Goal: Task Accomplishment & Management: Manage account settings

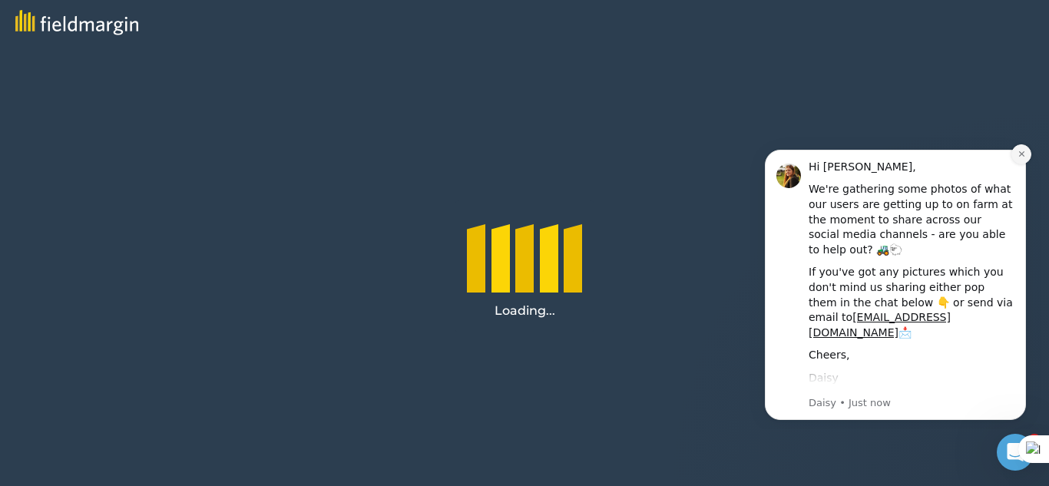
click at [1021, 150] on icon "Dismiss notification" at bounding box center [1022, 154] width 8 height 8
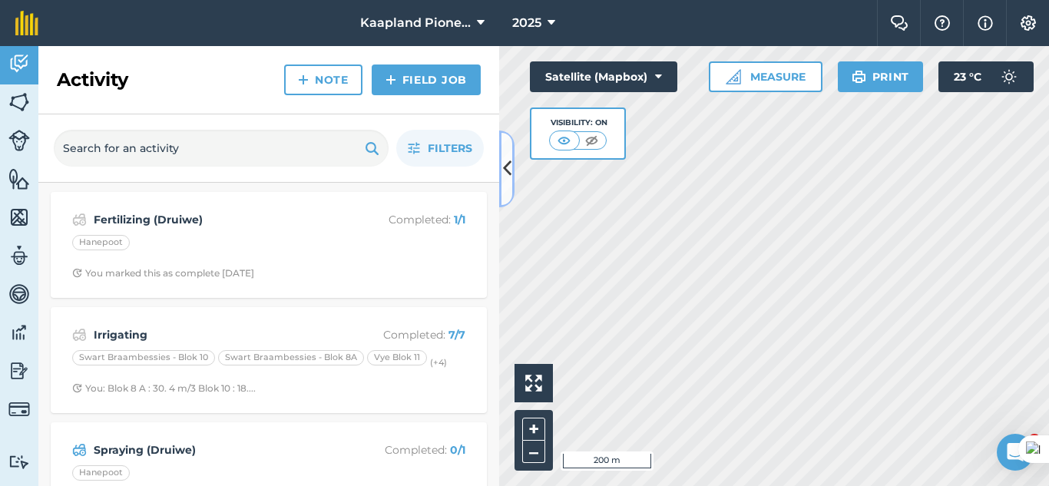
click at [506, 184] on button at bounding box center [506, 169] width 15 height 77
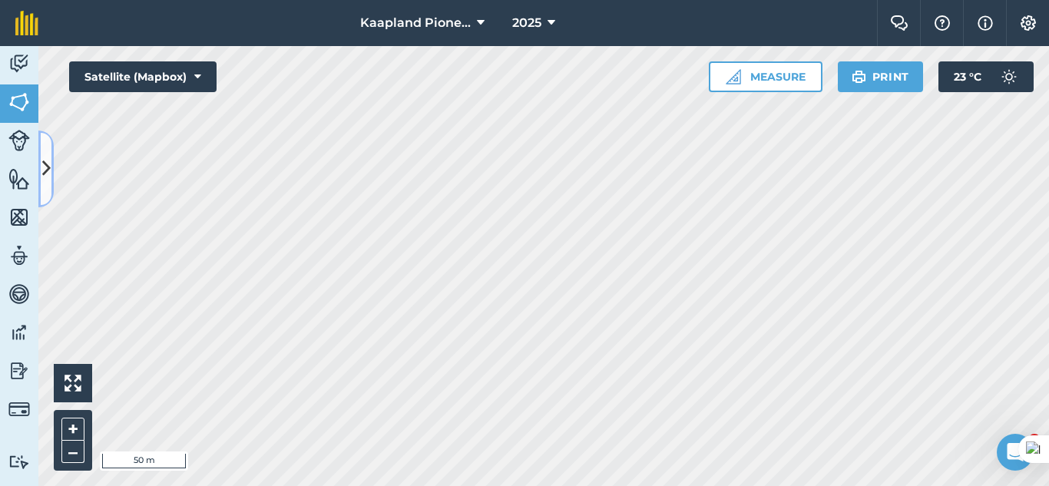
click at [47, 176] on icon at bounding box center [46, 168] width 8 height 27
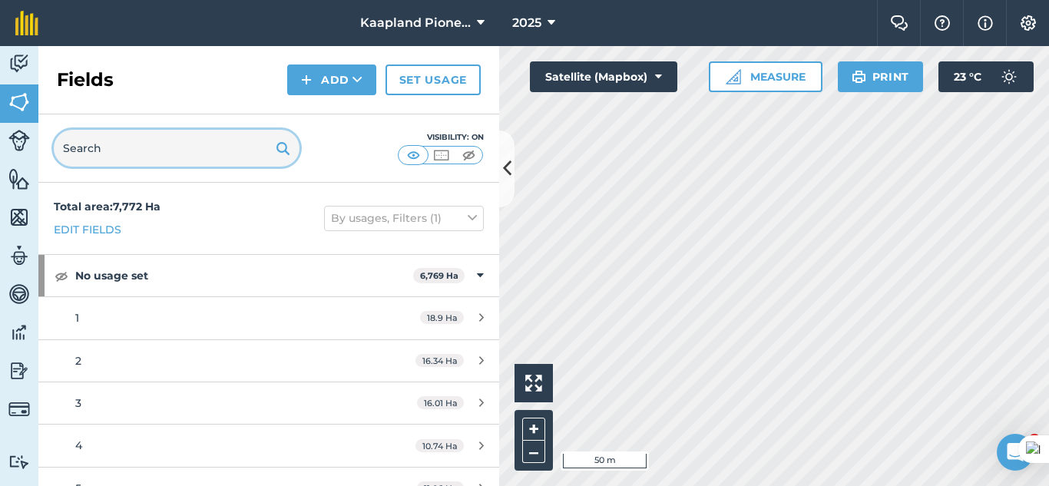
click at [194, 160] on input "text" at bounding box center [177, 148] width 246 height 37
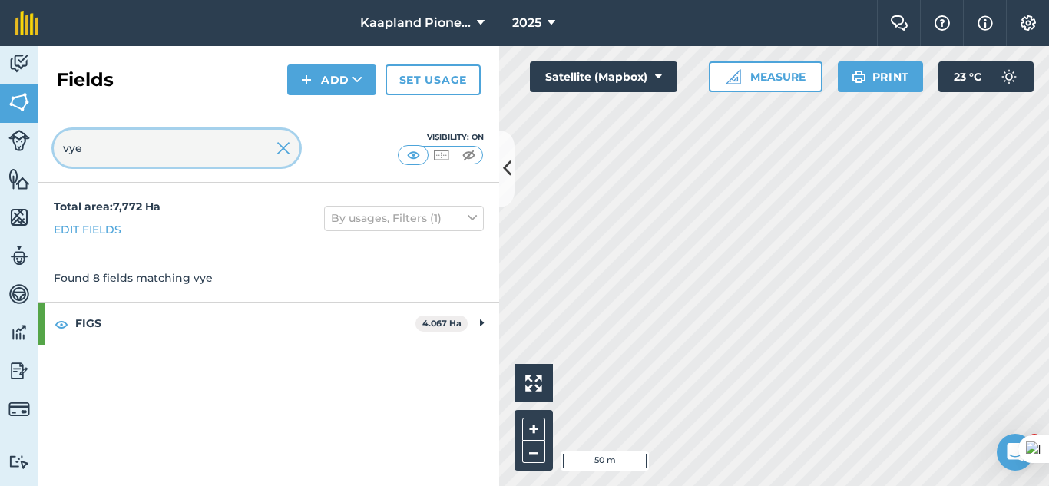
type input "vye"
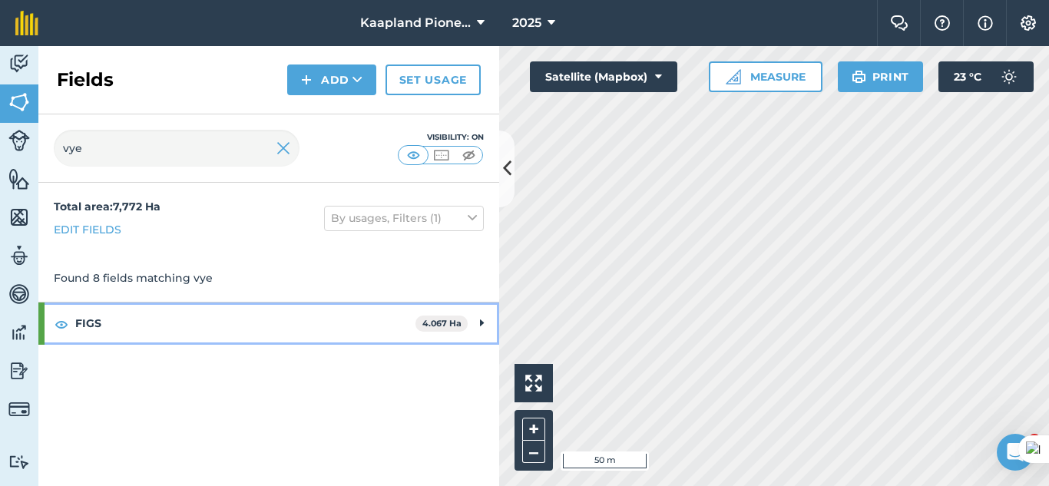
click at [205, 317] on strong "FIGS" at bounding box center [245, 323] width 340 height 41
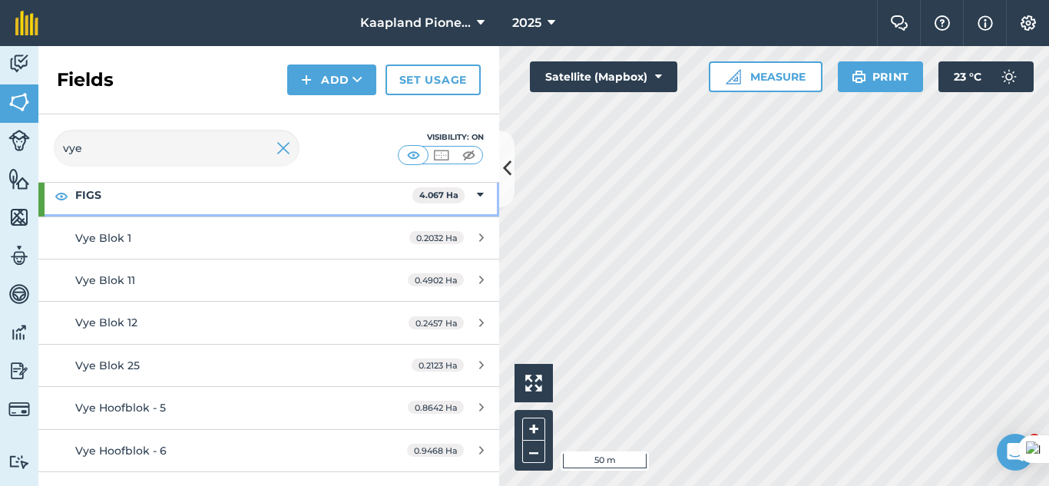
scroll to position [199, 0]
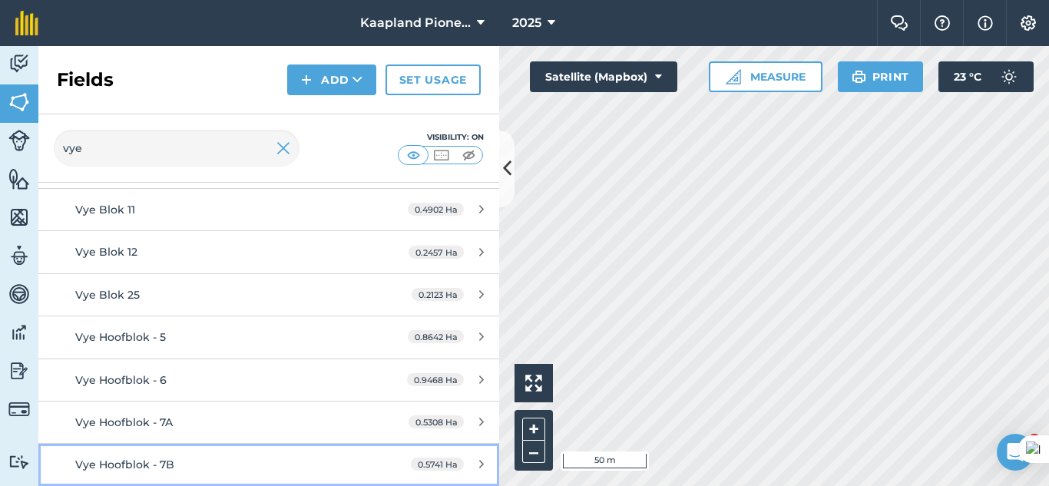
click at [260, 456] on div "Vye Hoofblok - 7B" at bounding box center [219, 464] width 289 height 17
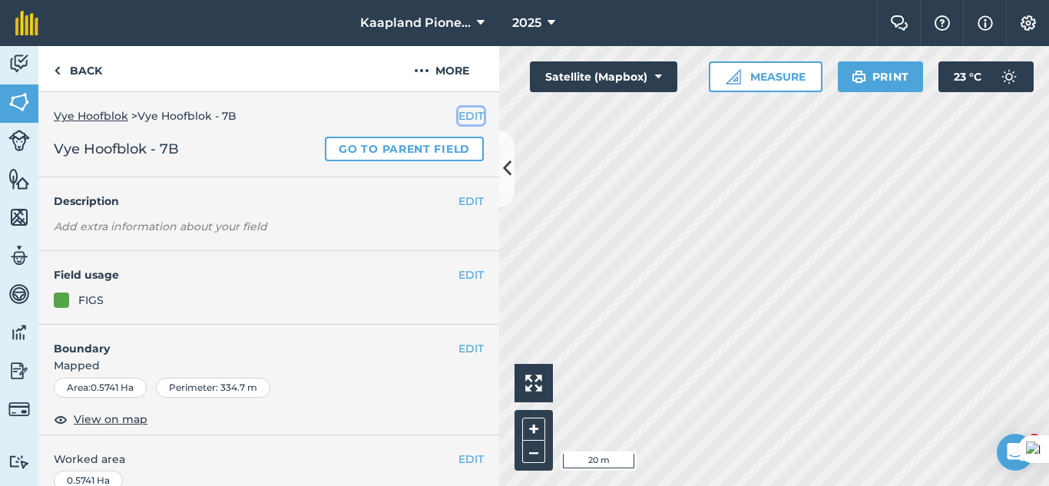
click at [459, 115] on button "EDIT" at bounding box center [471, 116] width 25 height 17
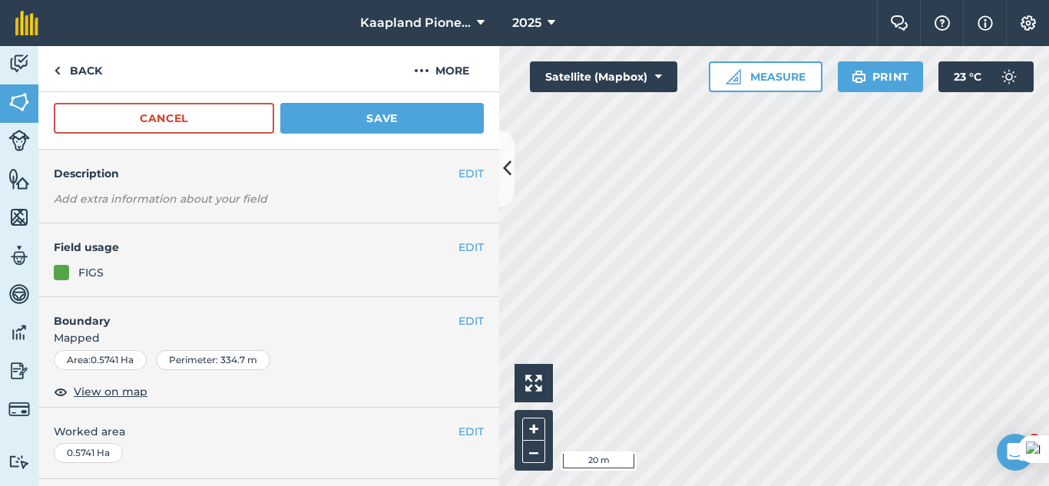
scroll to position [128, 0]
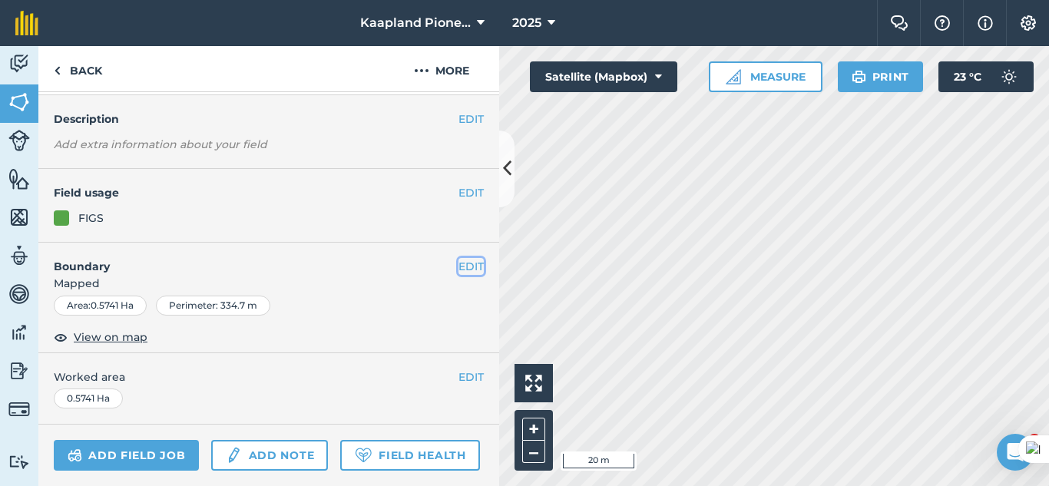
click at [472, 270] on button "EDIT" at bounding box center [471, 266] width 25 height 17
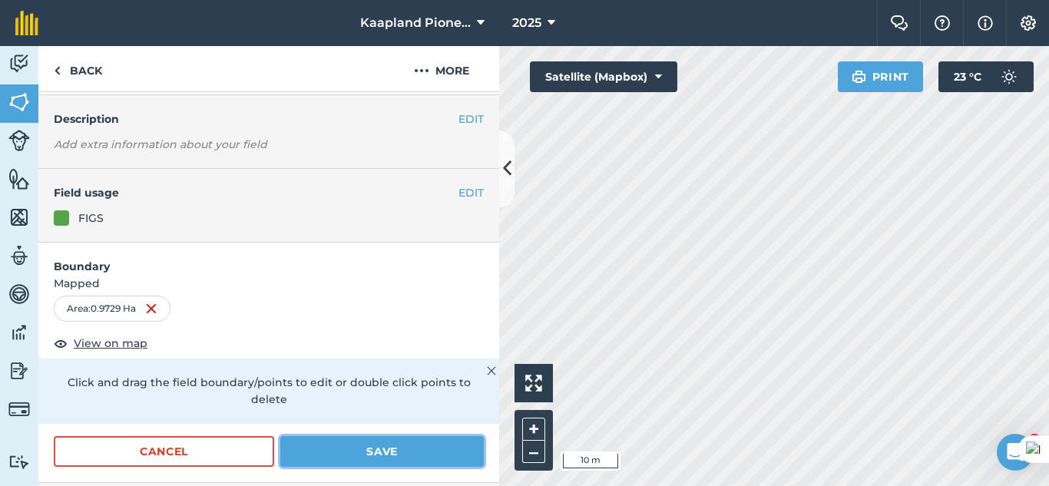
click at [399, 462] on button "Save" at bounding box center [382, 451] width 204 height 31
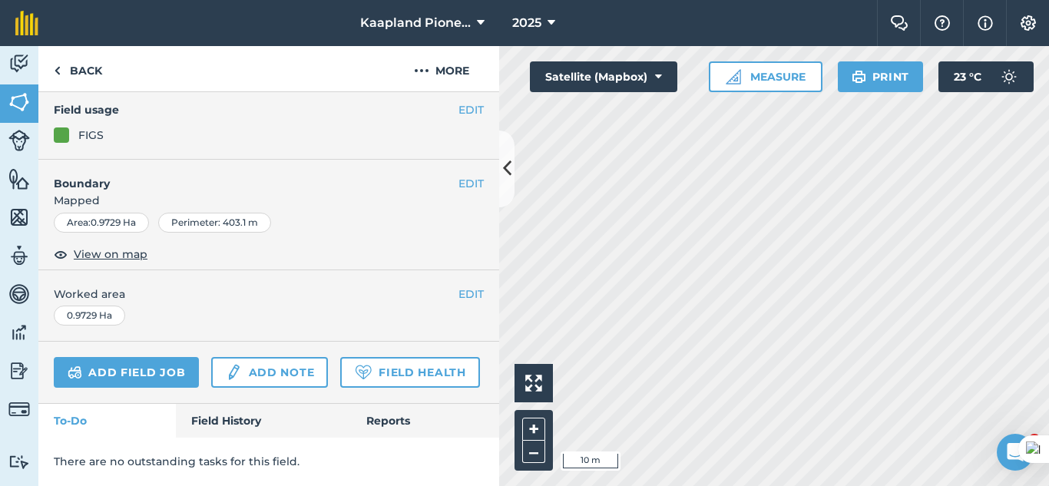
scroll to position [254, 0]
click at [84, 75] on link "Back" at bounding box center [77, 68] width 79 height 45
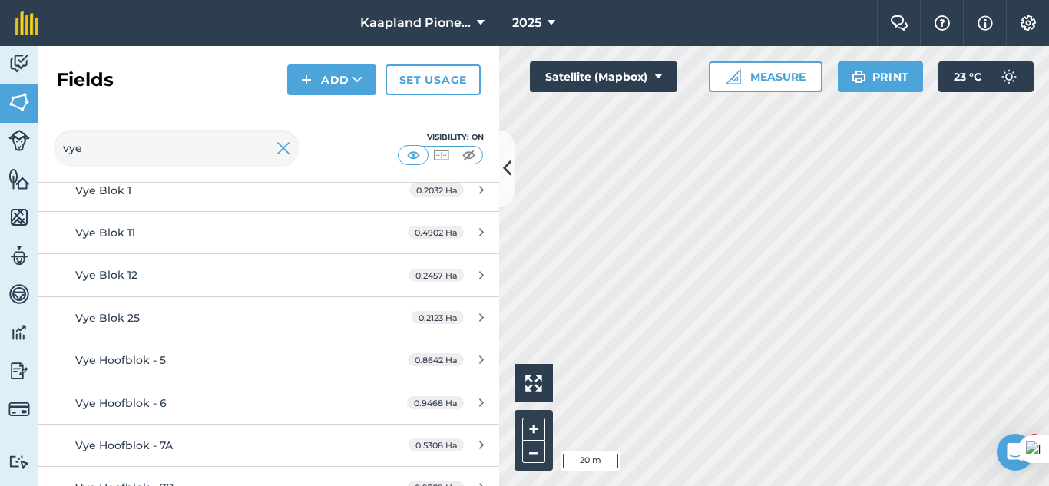
scroll to position [199, 0]
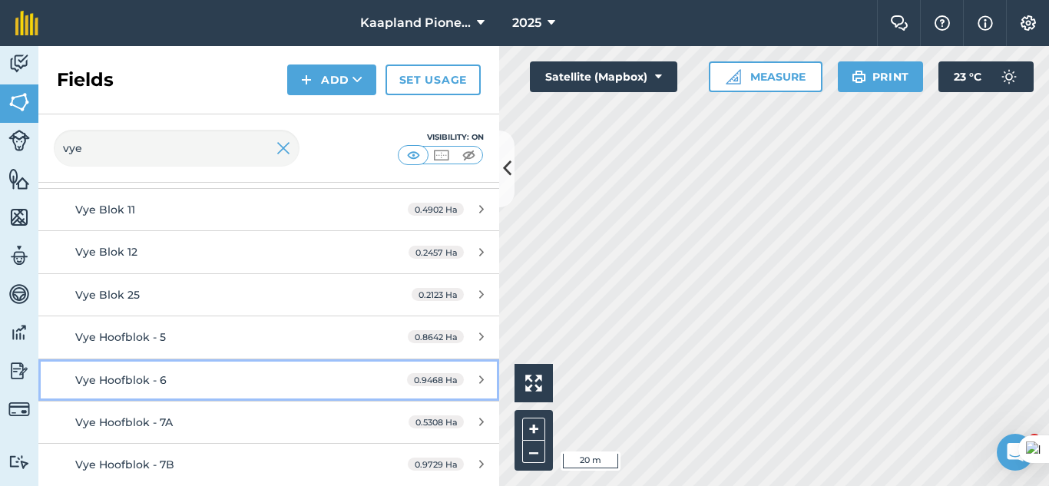
click at [267, 390] on link "Vye Hoofblok - 6 0.9468 Ha" at bounding box center [268, 380] width 461 height 41
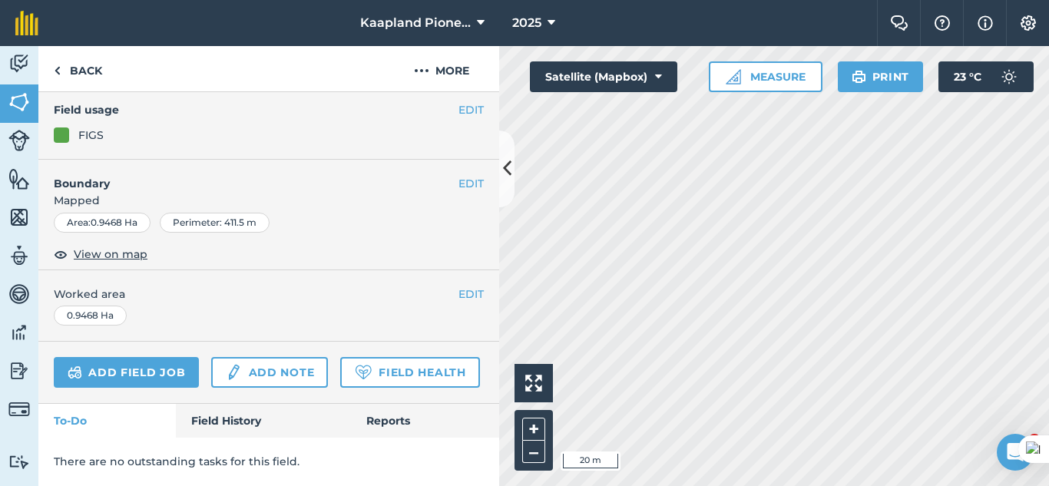
scroll to position [208, 0]
click at [459, 286] on button "EDIT" at bounding box center [471, 294] width 25 height 17
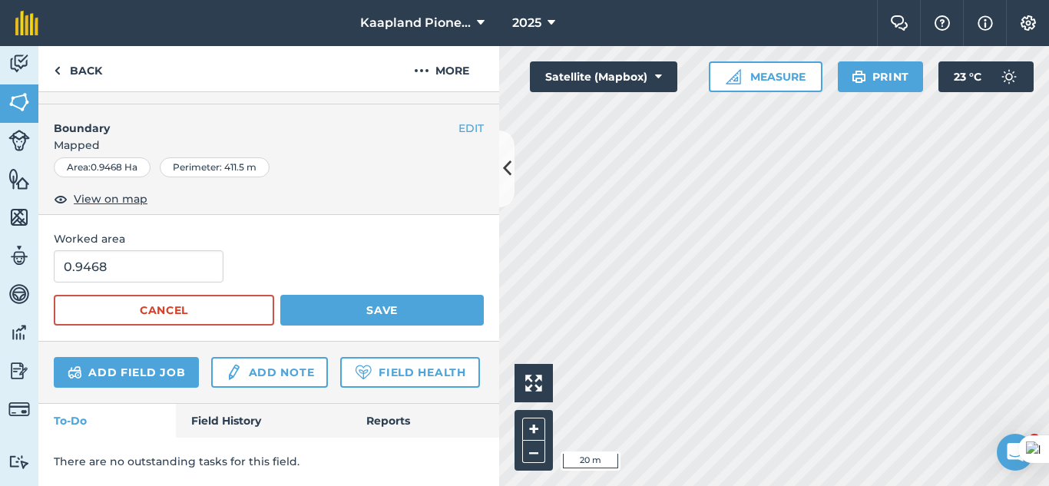
scroll to position [264, 0]
click at [78, 65] on link "Back" at bounding box center [77, 68] width 79 height 45
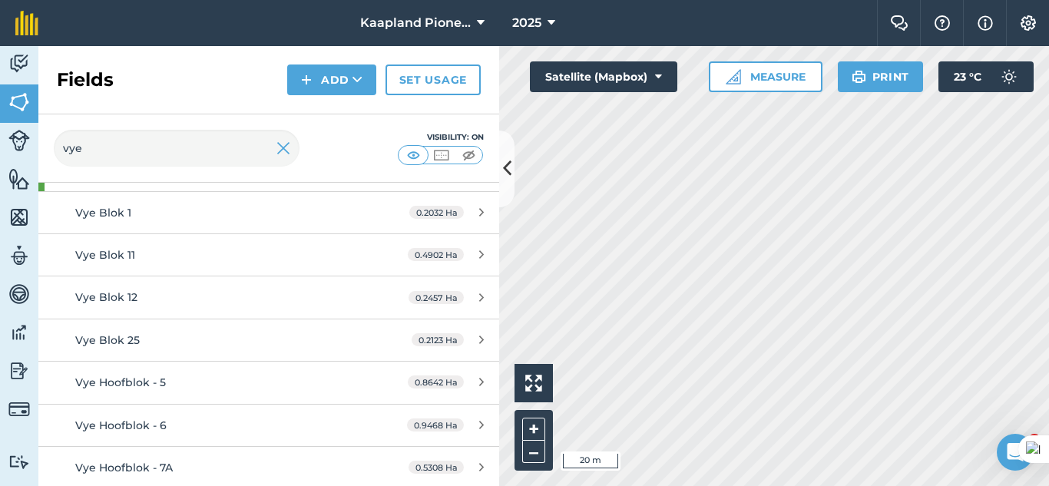
scroll to position [199, 0]
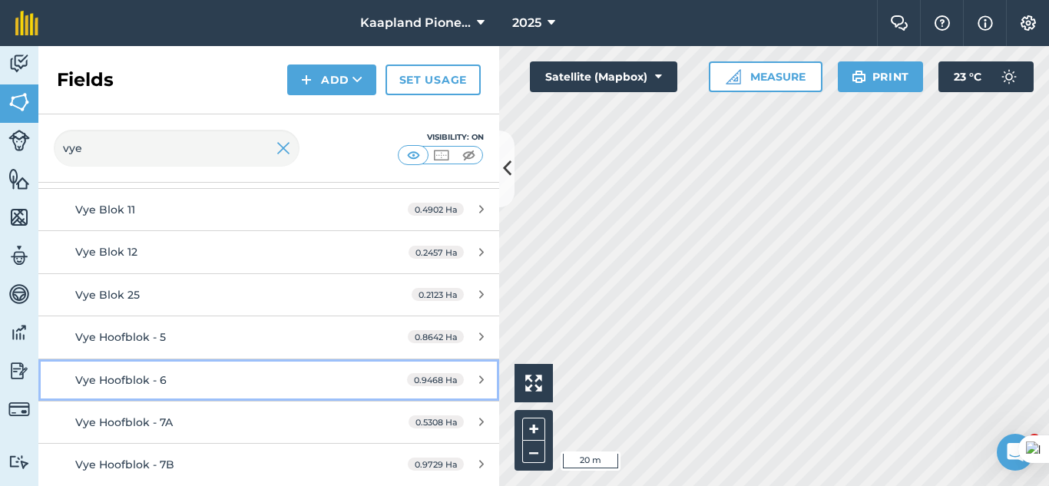
click at [443, 390] on link "Vye Hoofblok - 6 0.9468 Ha" at bounding box center [268, 380] width 461 height 41
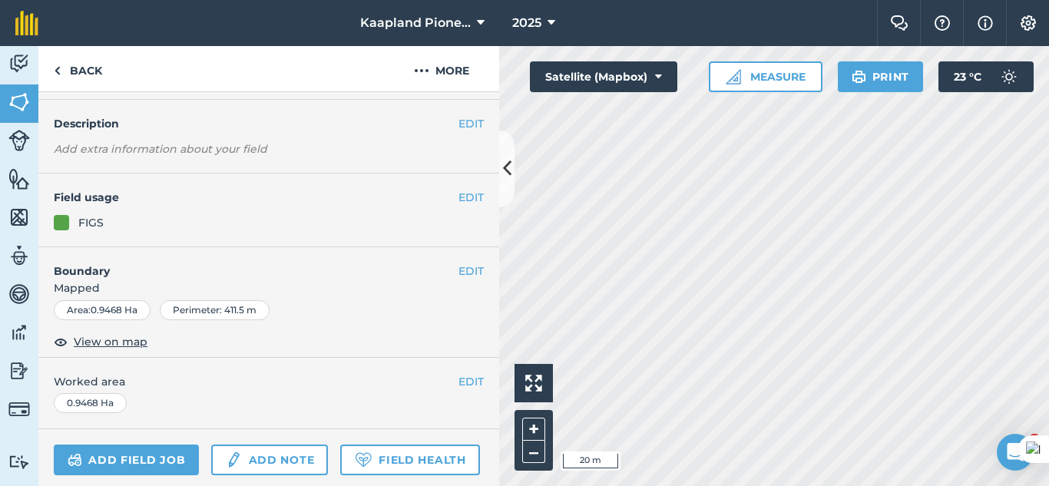
scroll to position [128, 0]
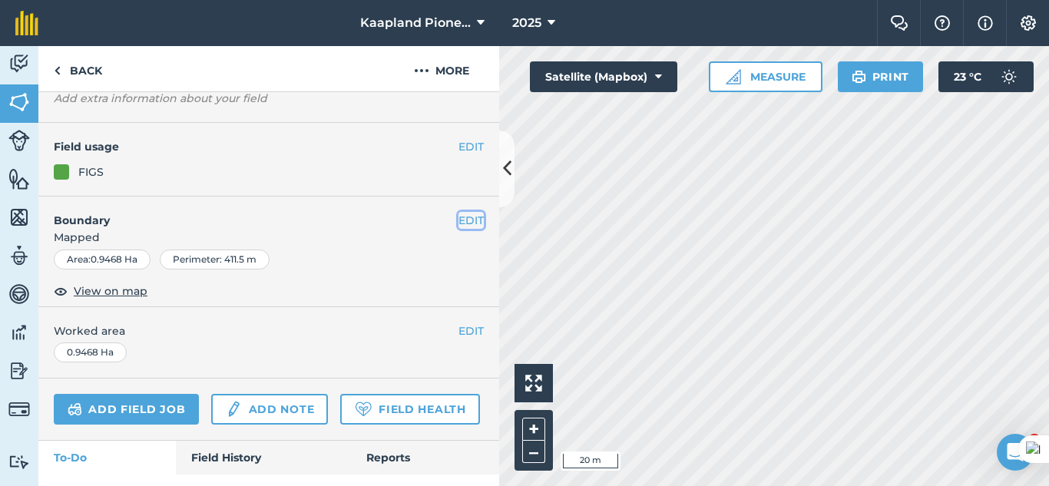
click at [466, 222] on button "EDIT" at bounding box center [471, 220] width 25 height 17
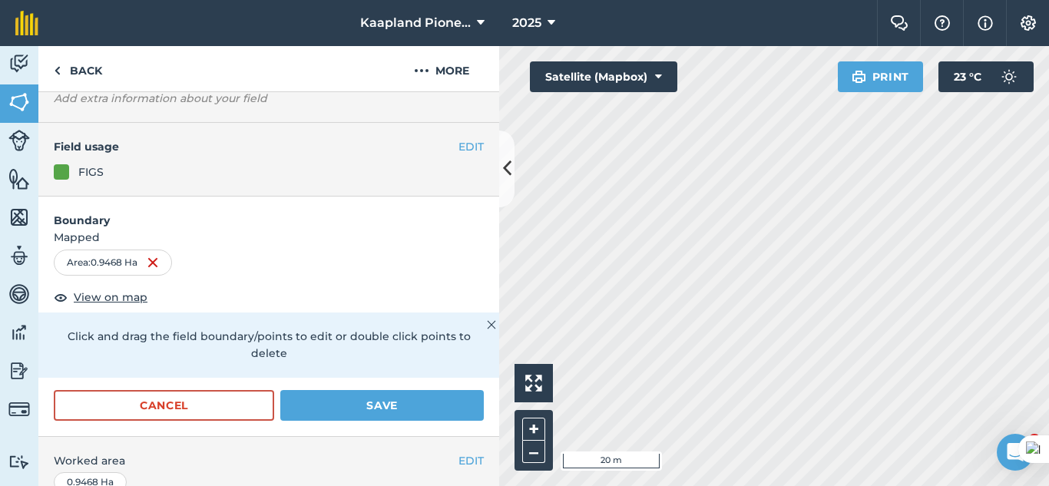
click at [887, 486] on html "Kaapland Pioneer 2025 Farm Chat Help Info Settings Kaapland Pioneer - 2025 Prin…" at bounding box center [524, 243] width 1049 height 486
click at [767, 486] on html "Kaapland Pioneer 2025 Farm Chat Help Info Settings Kaapland Pioneer - 2025 Prin…" at bounding box center [524, 243] width 1049 height 486
click at [661, 486] on html "Kaapland Pioneer 2025 Farm Chat Help Info Settings Kaapland Pioneer - 2025 Prin…" at bounding box center [524, 243] width 1049 height 486
click at [145, 262] on img at bounding box center [144, 263] width 12 height 18
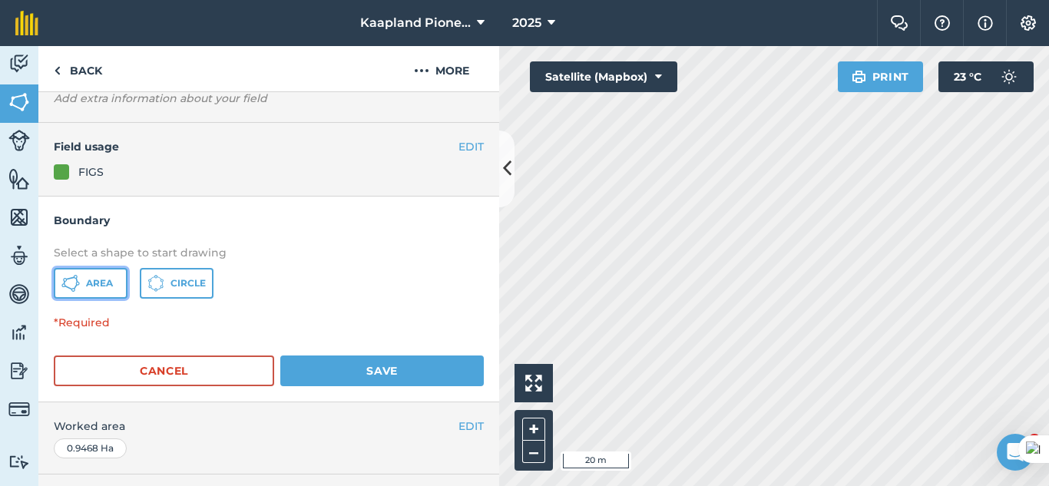
click at [92, 285] on span "Area" at bounding box center [99, 283] width 27 height 12
click at [510, 486] on html "Kaapland Pioneer 2025 Farm Chat Help Info Settings Kaapland Pioneer - 2025 Prin…" at bounding box center [524, 243] width 1049 height 486
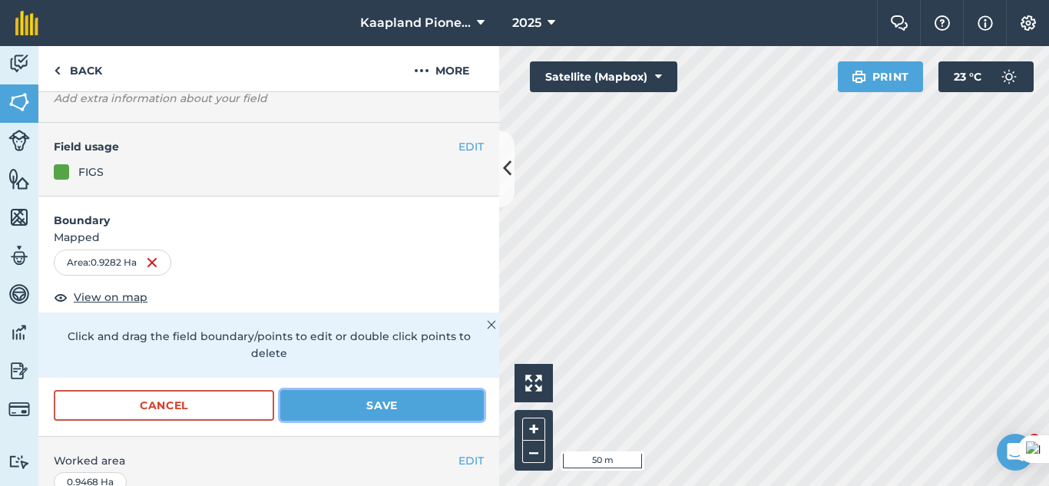
click at [395, 409] on button "Save" at bounding box center [382, 405] width 204 height 31
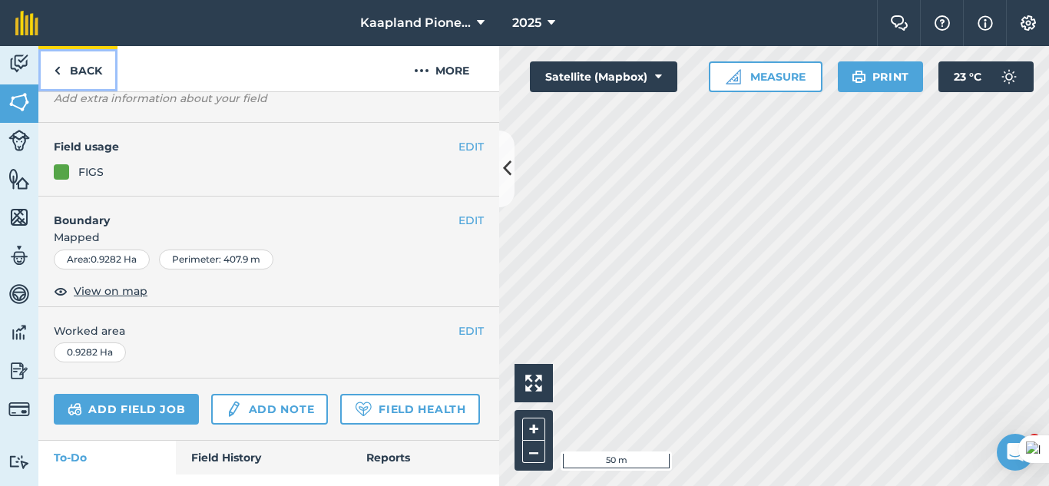
click at [88, 61] on link "Back" at bounding box center [77, 68] width 79 height 45
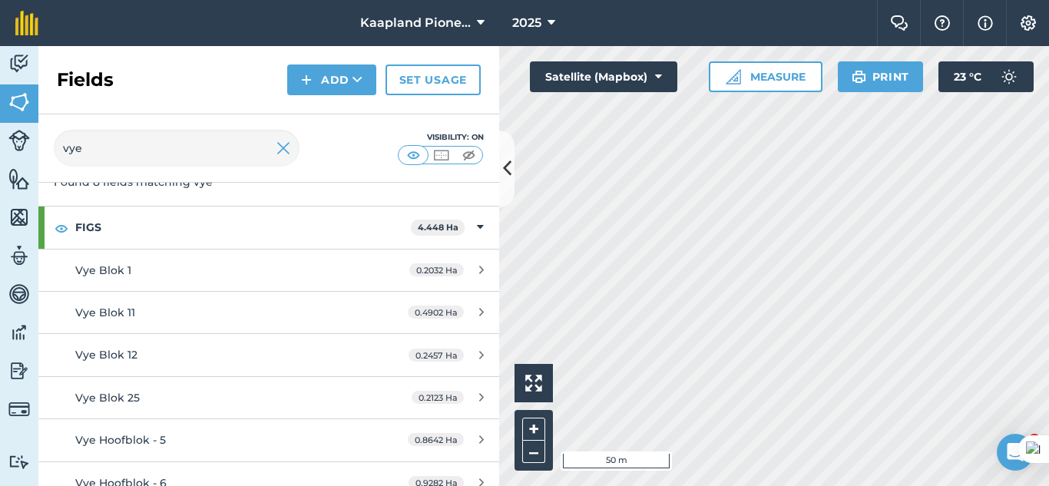
scroll to position [199, 0]
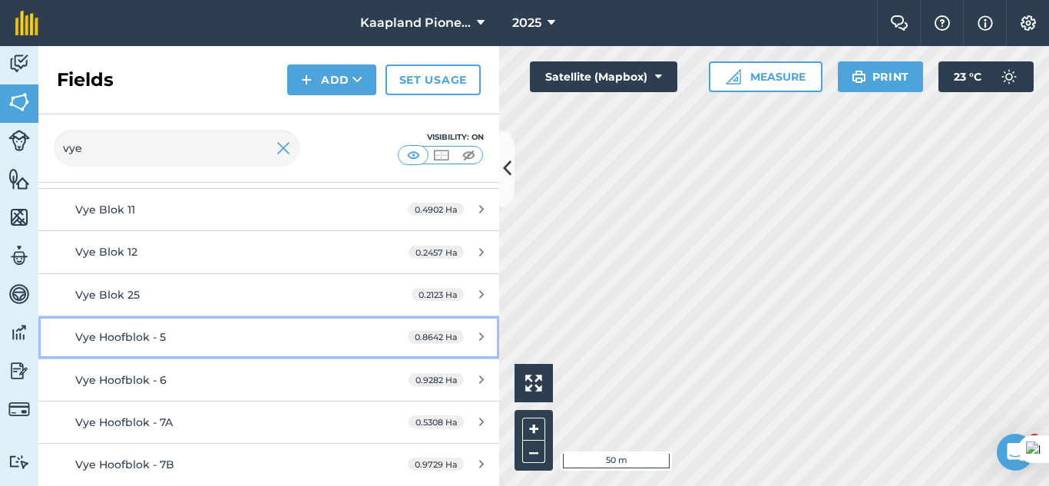
click at [277, 348] on link "Vye Hoofblok - 5 0.8642 Ha" at bounding box center [268, 337] width 461 height 41
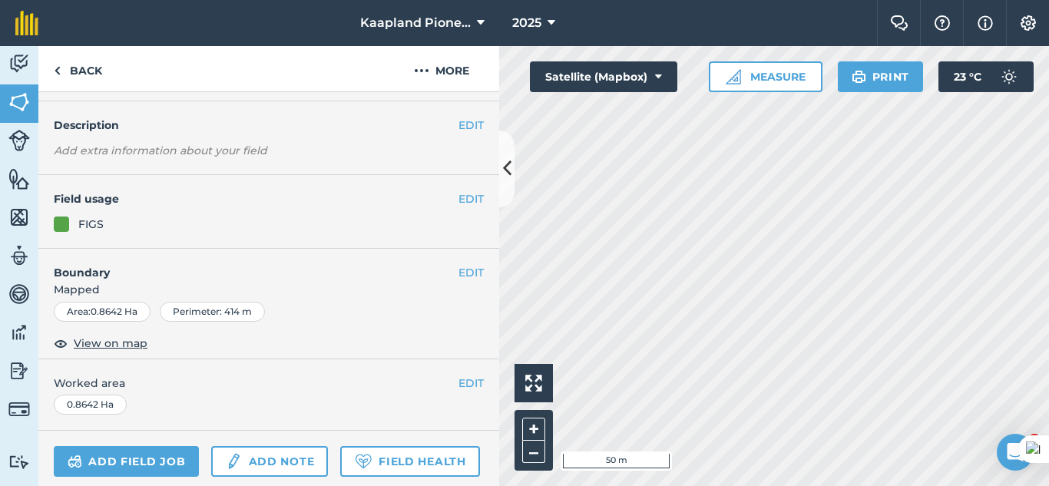
scroll to position [128, 0]
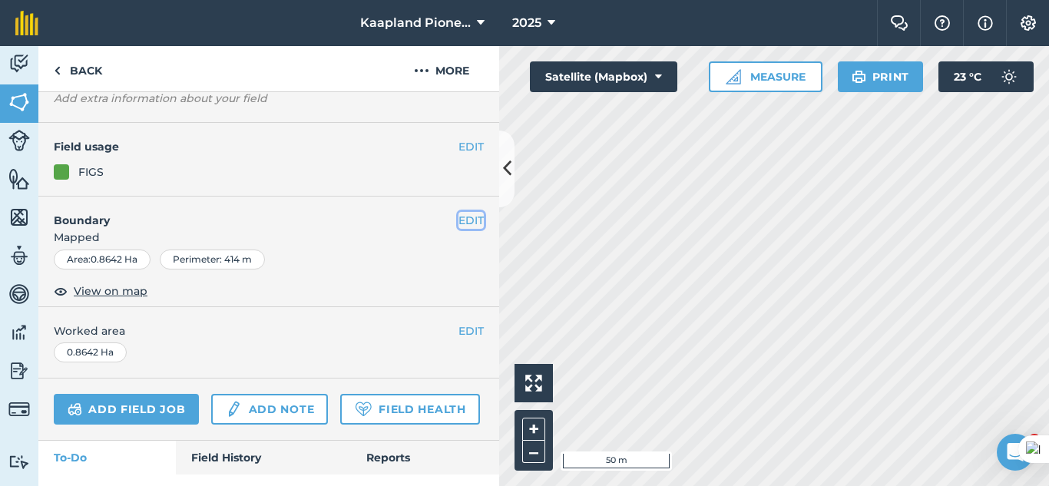
click at [471, 224] on button "EDIT" at bounding box center [471, 220] width 25 height 17
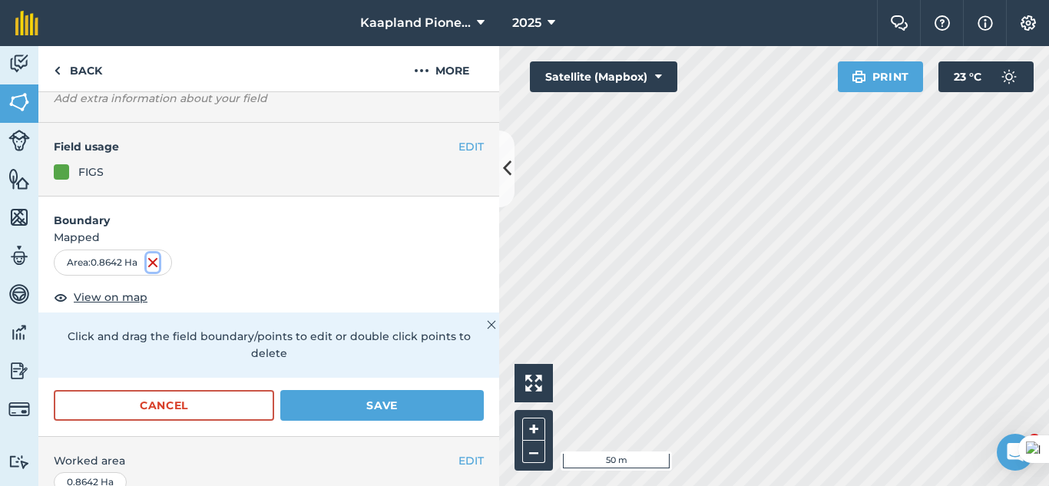
click at [151, 265] on img at bounding box center [153, 263] width 12 height 18
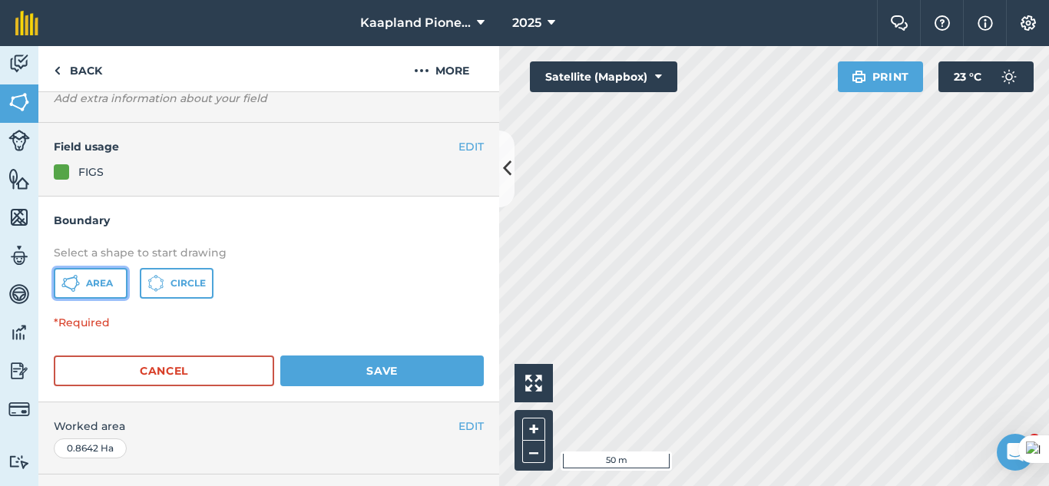
click at [91, 287] on span "Area" at bounding box center [99, 283] width 27 height 12
click at [628, 486] on html "Kaapland Pioneer 2025 Farm Chat Help Info Settings Kaapland Pioneer - 2025 Prin…" at bounding box center [524, 243] width 1049 height 486
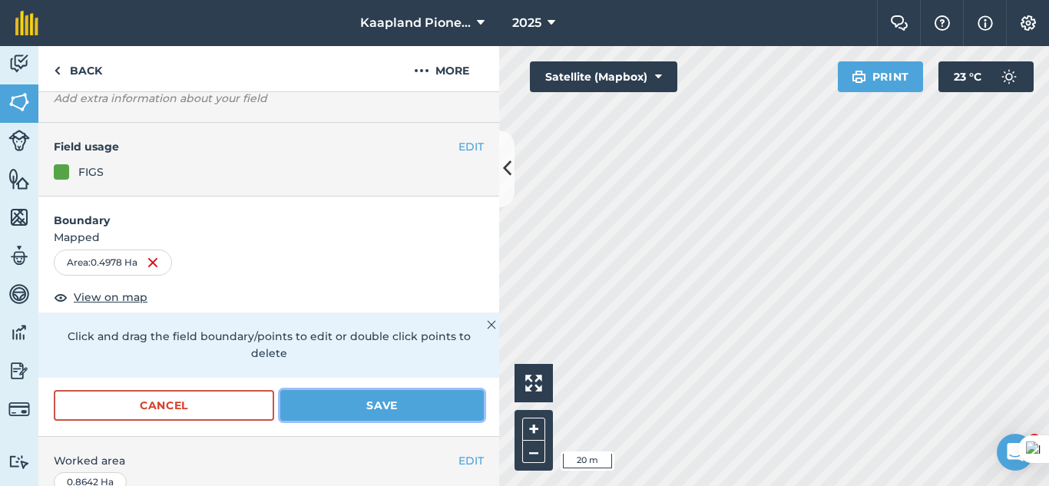
click at [346, 411] on button "Save" at bounding box center [382, 405] width 204 height 31
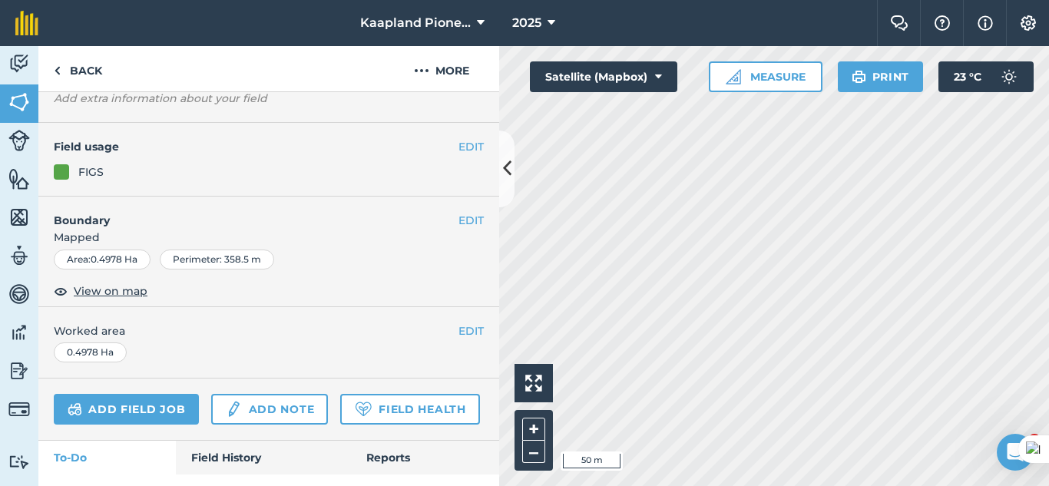
scroll to position [0, 0]
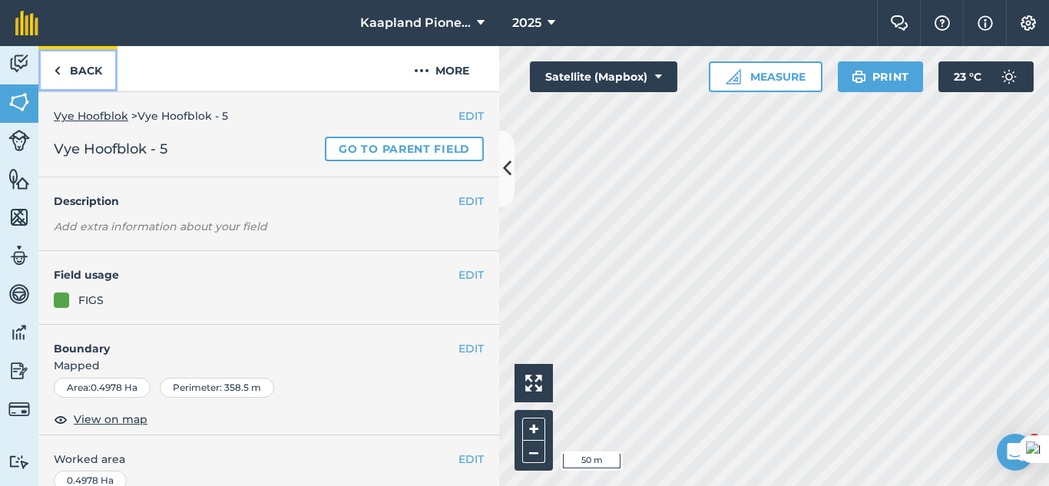
click at [71, 79] on link "Back" at bounding box center [77, 68] width 79 height 45
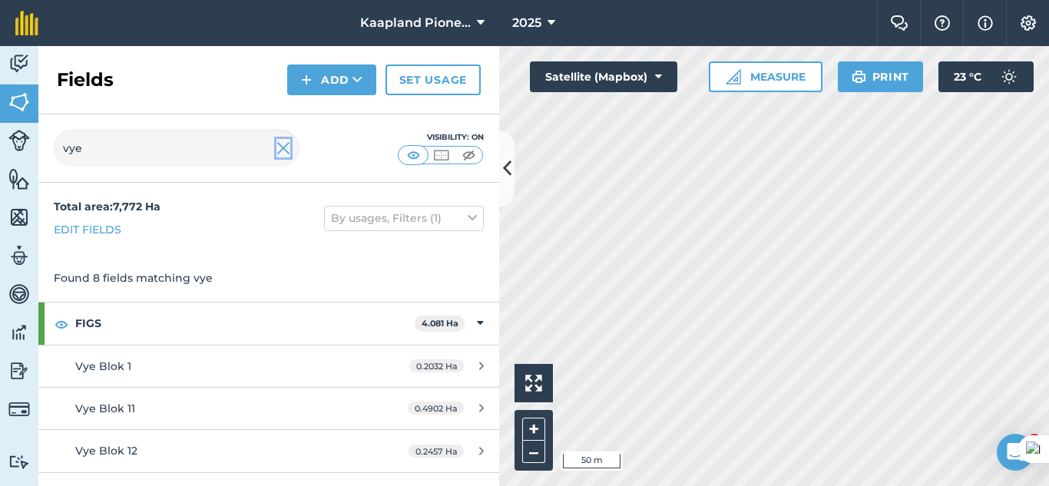
click at [286, 157] on img at bounding box center [284, 148] width 14 height 18
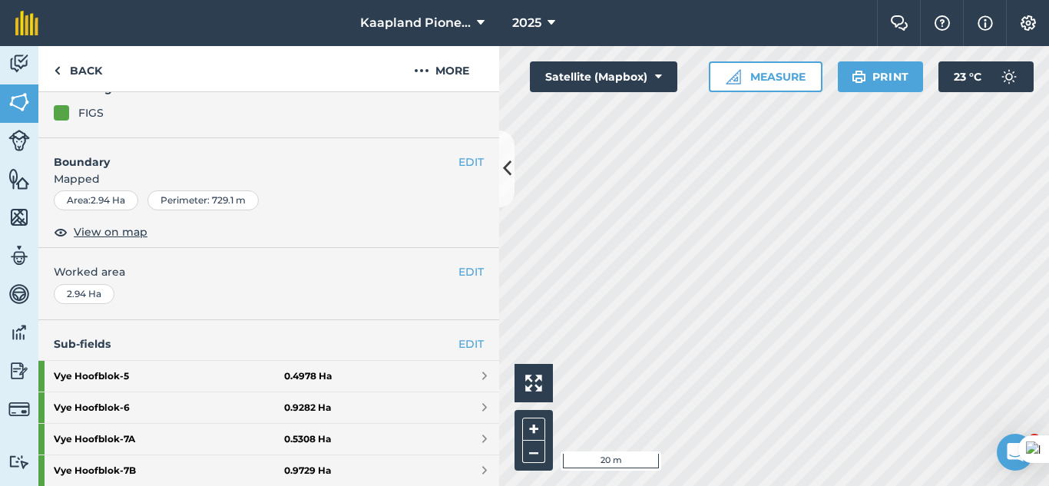
scroll to position [128, 0]
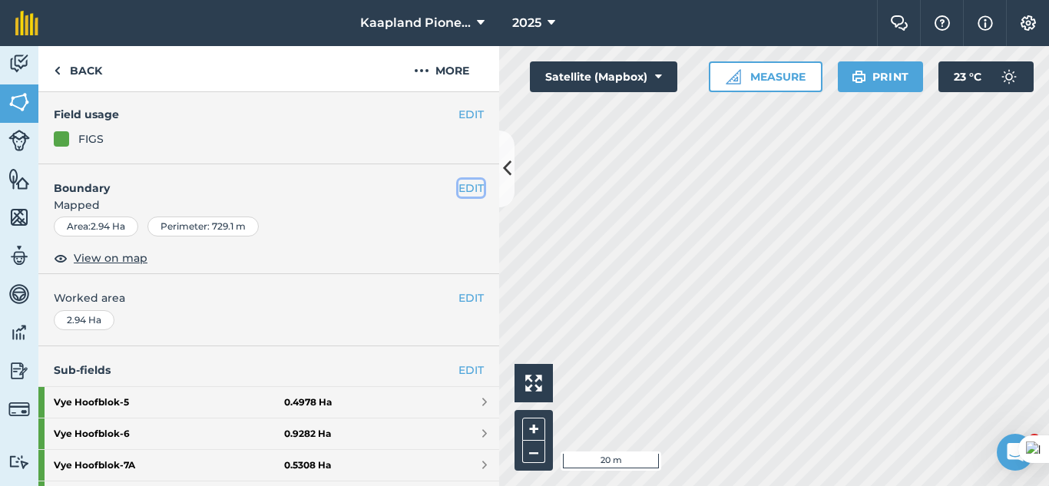
click at [461, 187] on button "EDIT" at bounding box center [471, 188] width 25 height 17
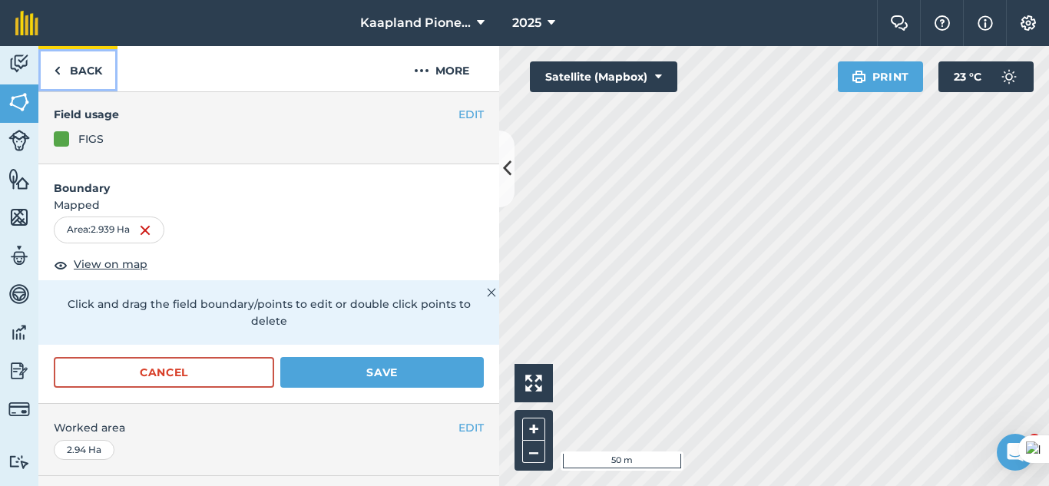
click at [82, 73] on link "Back" at bounding box center [77, 68] width 79 height 45
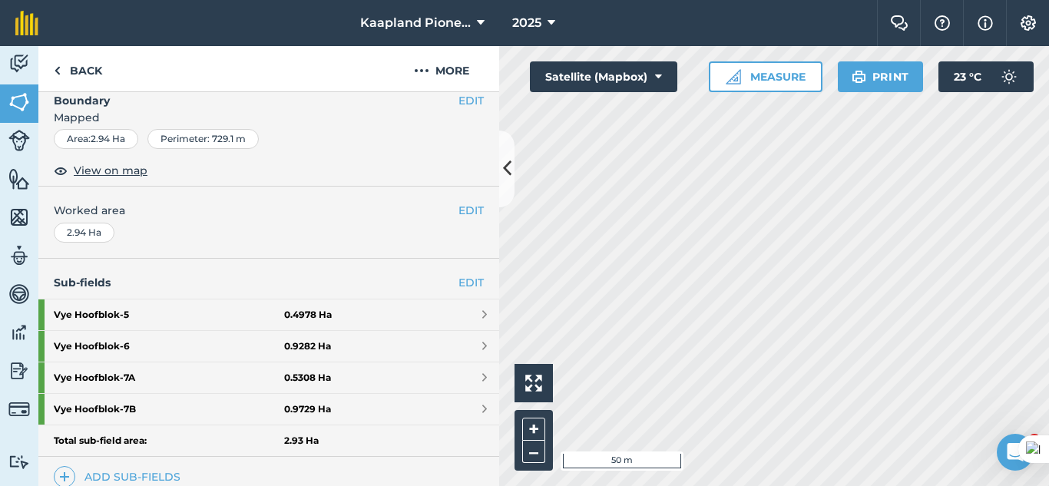
scroll to position [256, 0]
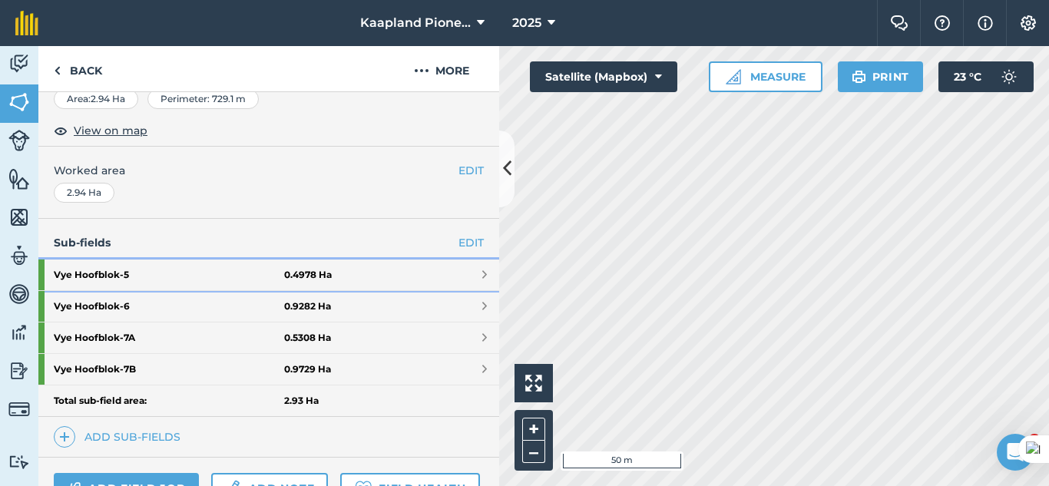
click at [463, 270] on link "Vye Hoofblok - 5 0.4978 Ha" at bounding box center [268, 275] width 461 height 31
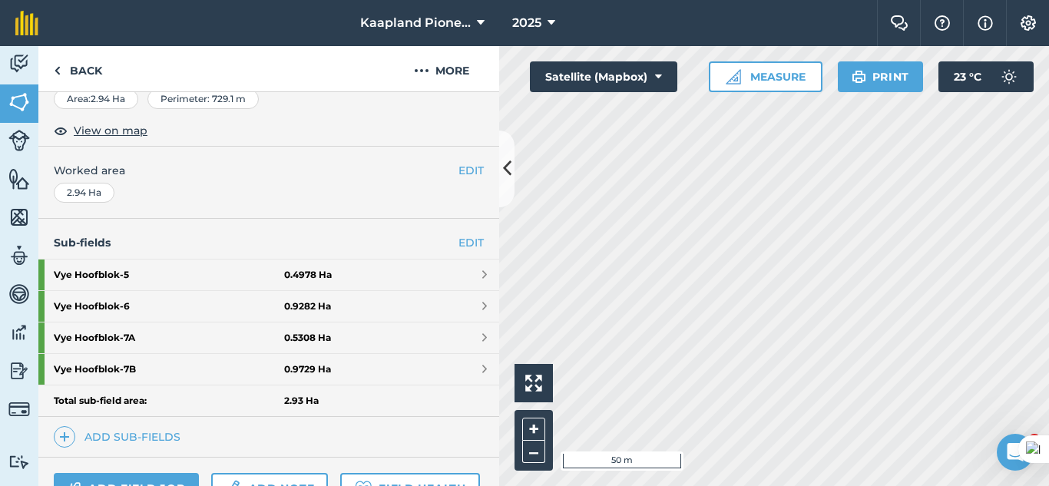
scroll to position [208, 0]
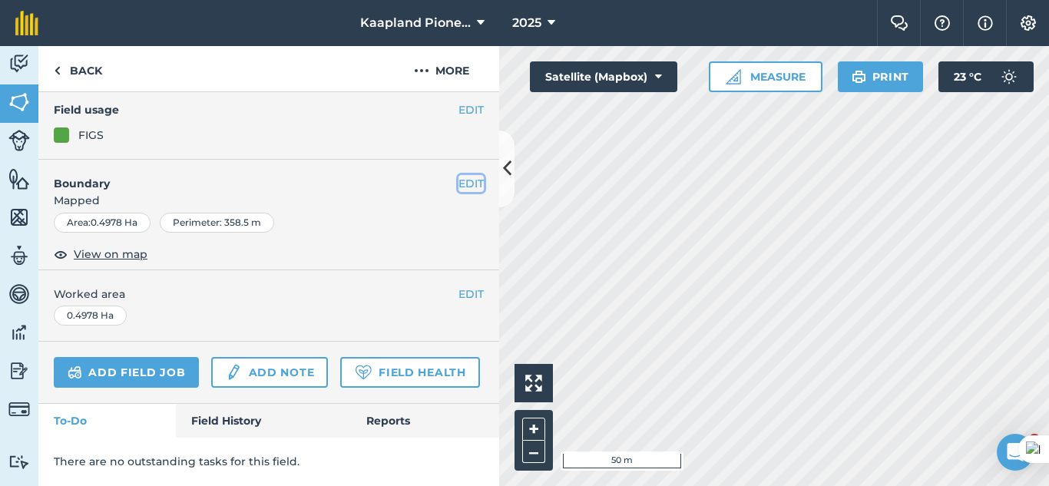
click at [459, 175] on button "EDIT" at bounding box center [471, 183] width 25 height 17
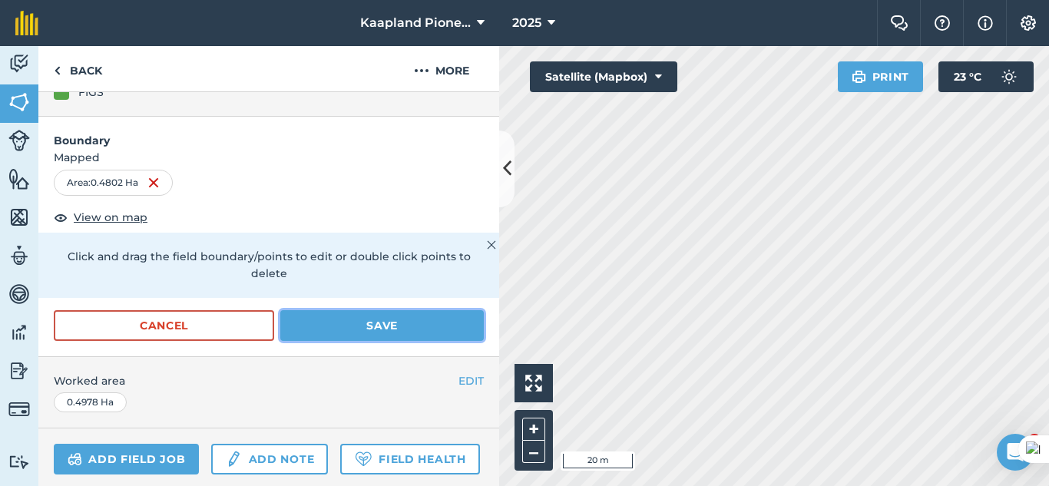
click at [358, 327] on button "Save" at bounding box center [382, 325] width 204 height 31
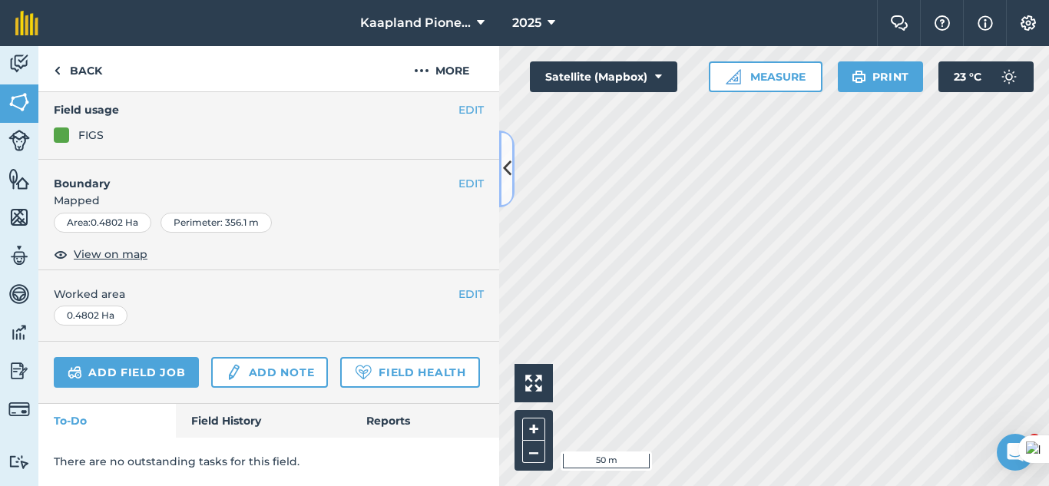
click at [500, 166] on button at bounding box center [506, 169] width 15 height 77
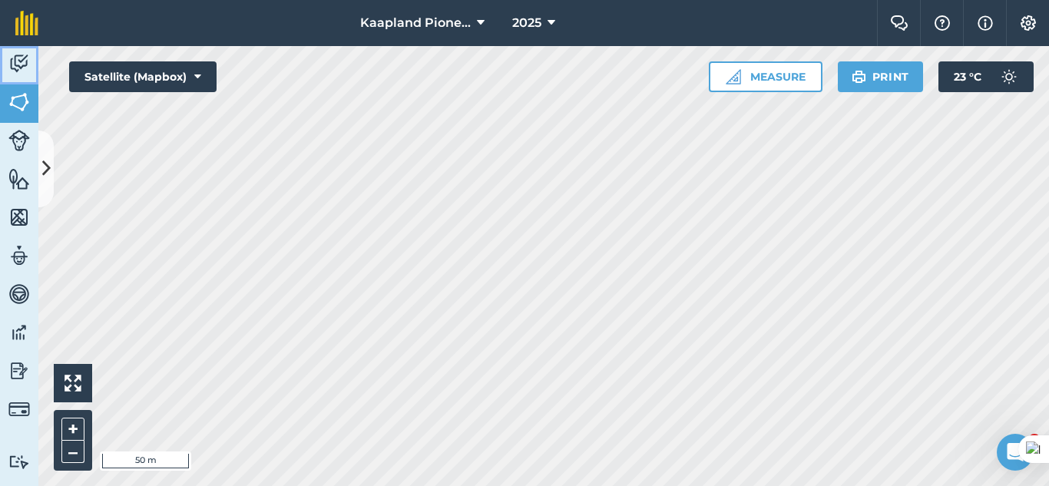
click at [21, 49] on link "Activity" at bounding box center [19, 65] width 38 height 38
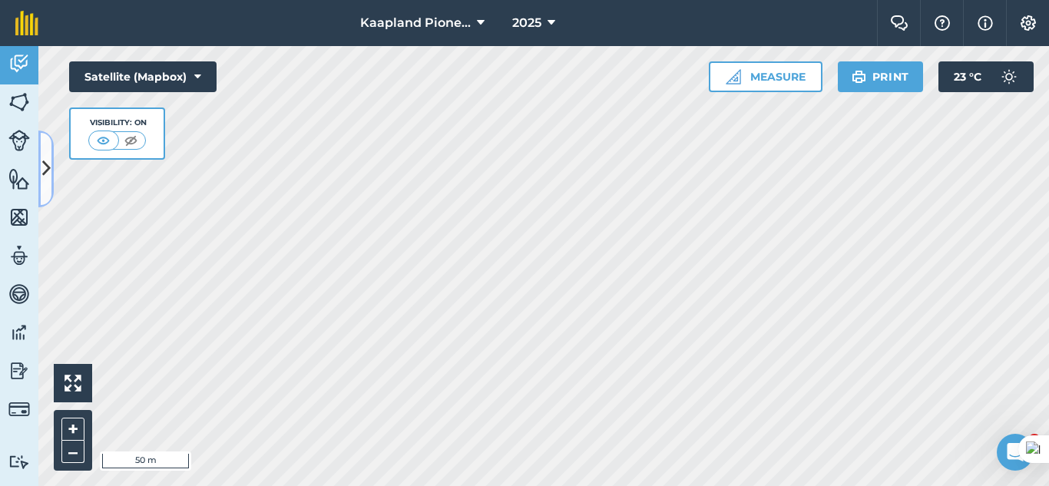
click at [43, 173] on icon at bounding box center [46, 168] width 8 height 27
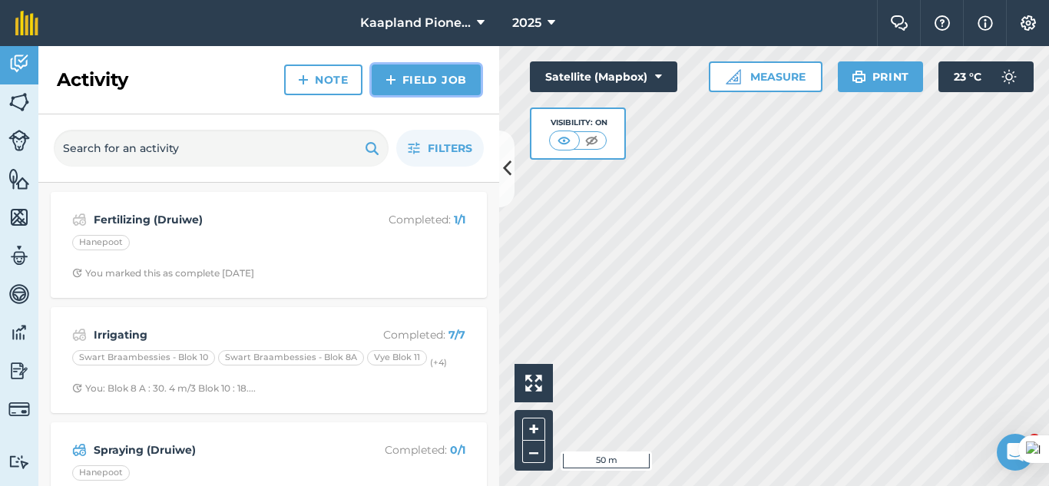
click at [443, 81] on link "Field Job" at bounding box center [426, 80] width 109 height 31
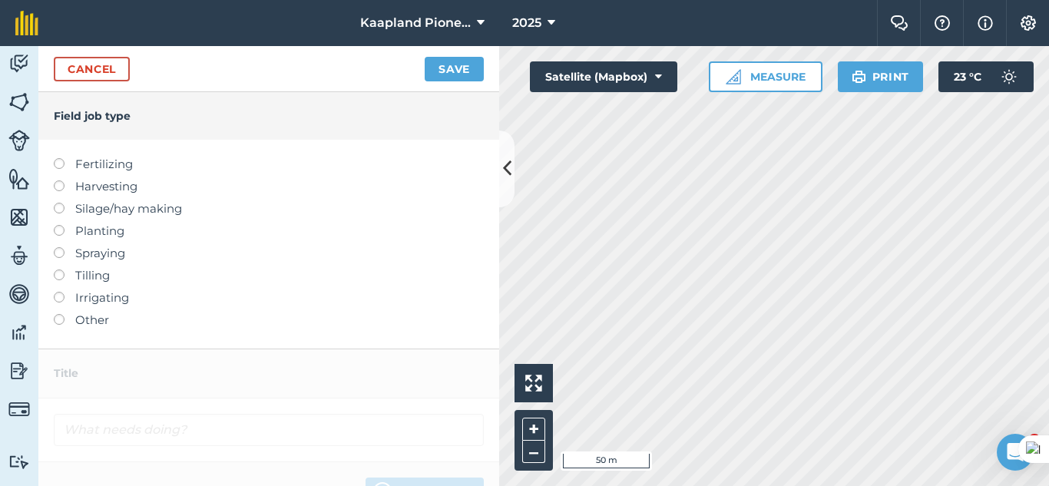
click at [62, 181] on label at bounding box center [65, 181] width 22 height 0
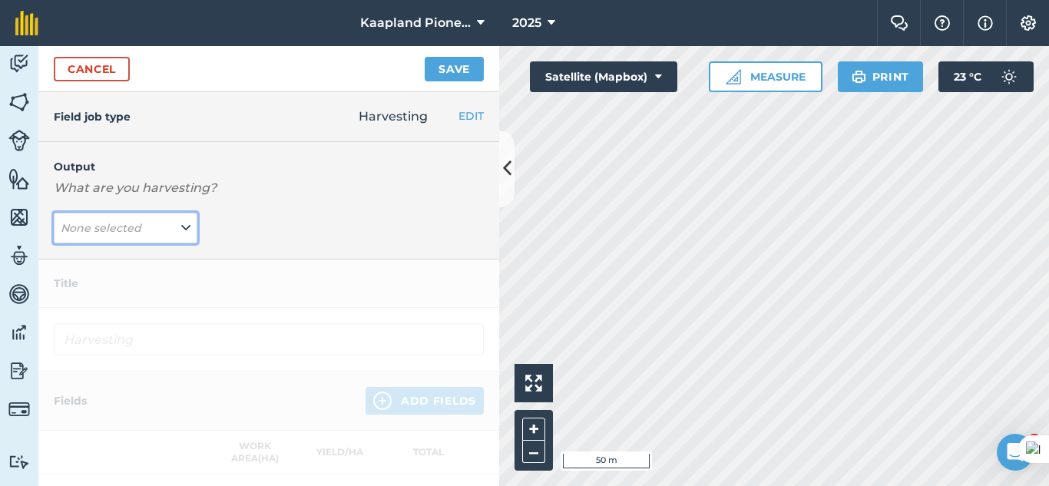
click at [121, 225] on em "None selected" at bounding box center [101, 228] width 81 height 14
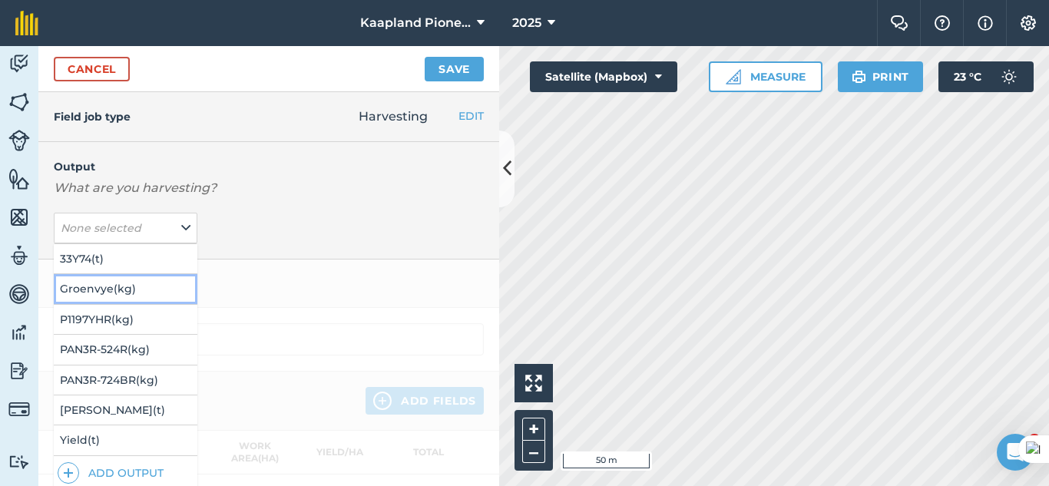
click at [134, 293] on button "Groenvye ( kg )" at bounding box center [126, 288] width 144 height 29
type input "Harvesting Groenvye"
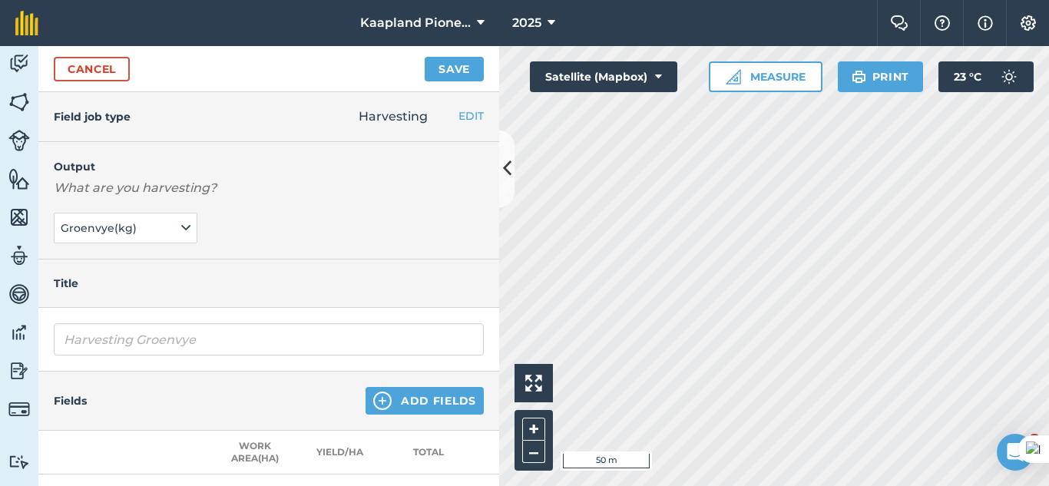
scroll to position [128, 0]
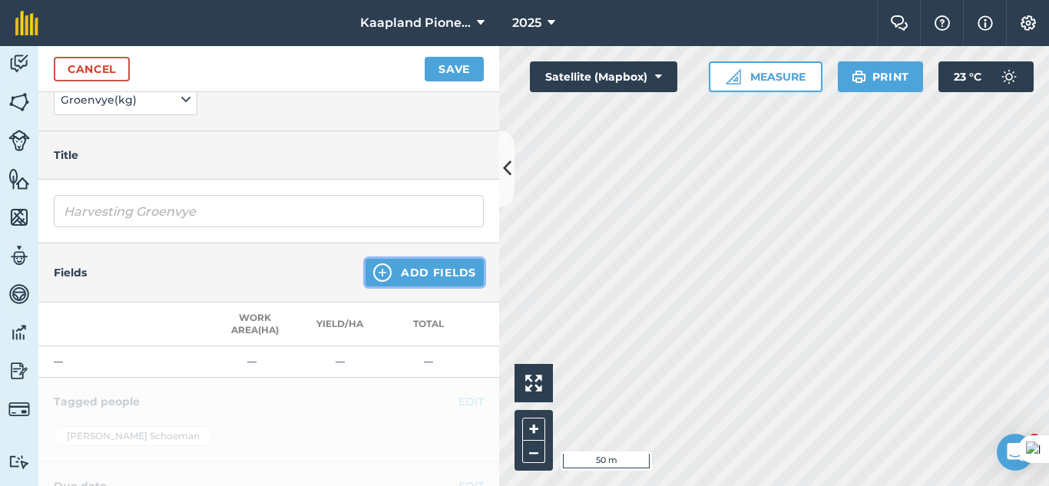
click at [389, 270] on button "Add Fields" at bounding box center [425, 273] width 118 height 28
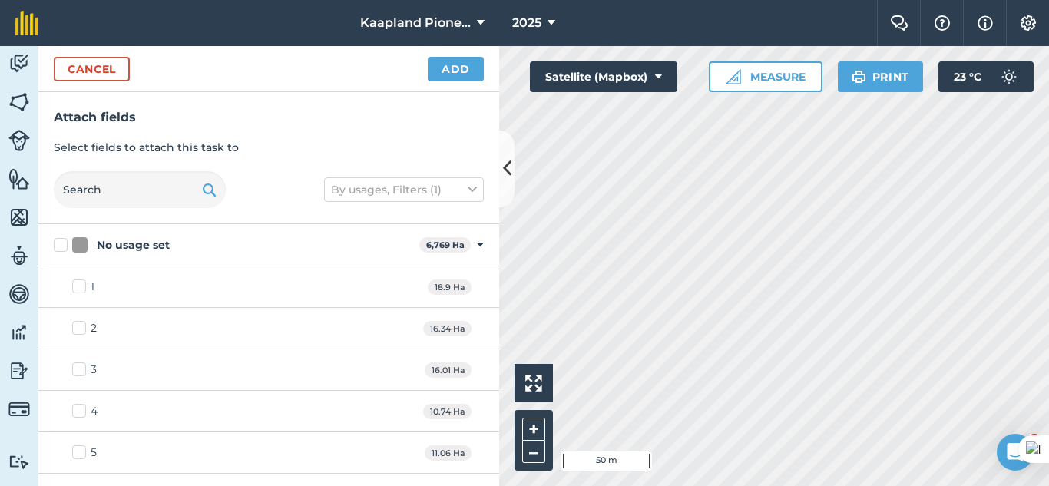
checkbox input "true"
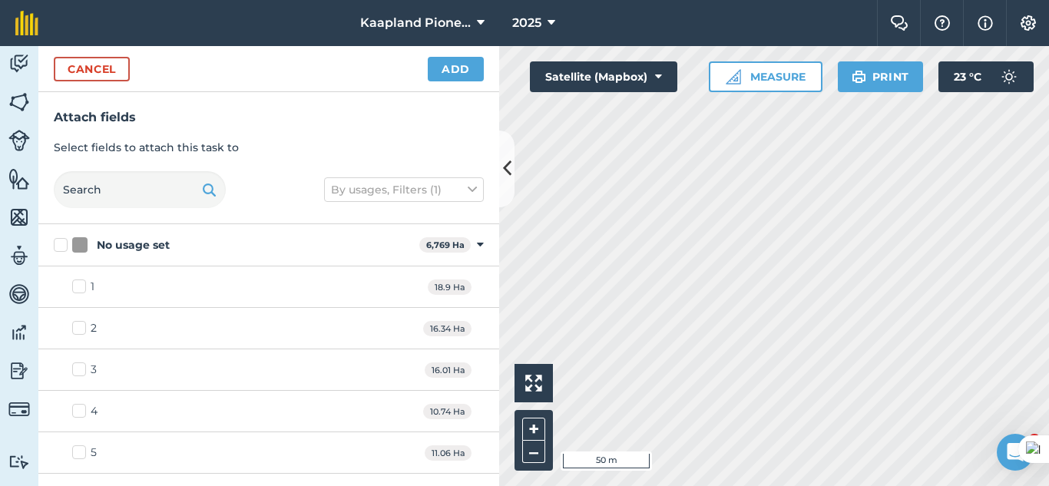
checkbox input "true"
checkbox input "false"
checkbox input "true"
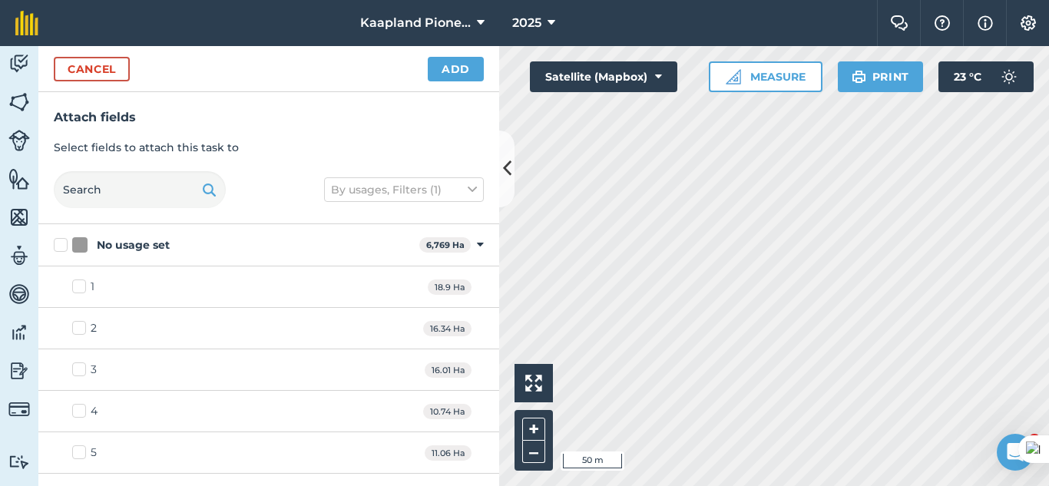
checkbox input "true"
click at [855, 486] on html "Kaapland Pioneer 2025 Farm Chat Help Info Settings Kaapland Pioneer - 2025 Prin…" at bounding box center [524, 243] width 1049 height 486
checkbox input "true"
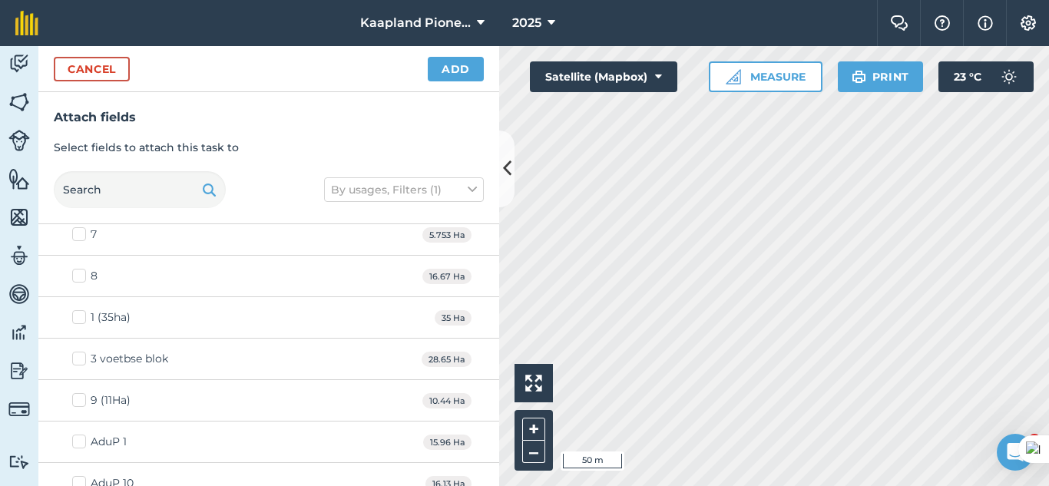
scroll to position [0, 0]
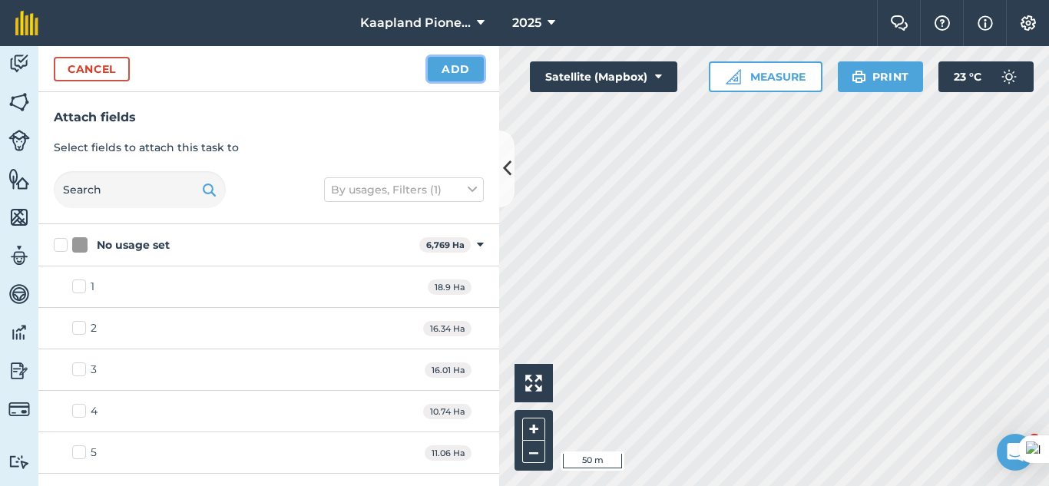
click at [468, 72] on button "Add" at bounding box center [456, 69] width 56 height 25
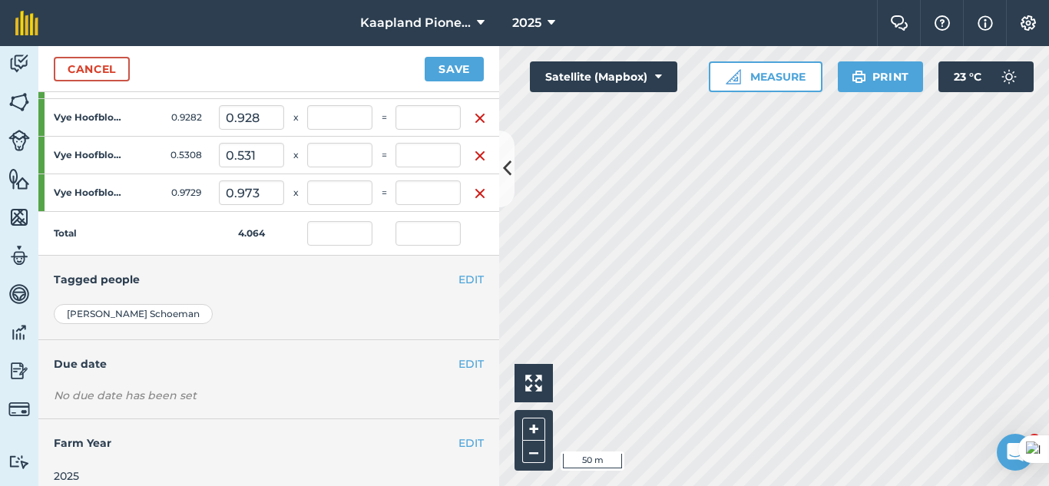
scroll to position [590, 0]
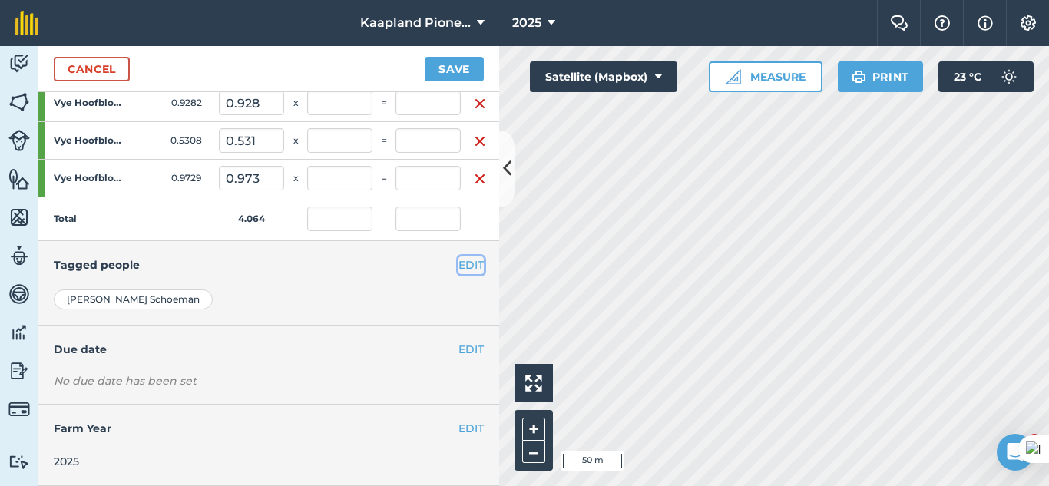
click at [459, 257] on button "EDIT" at bounding box center [471, 265] width 25 height 17
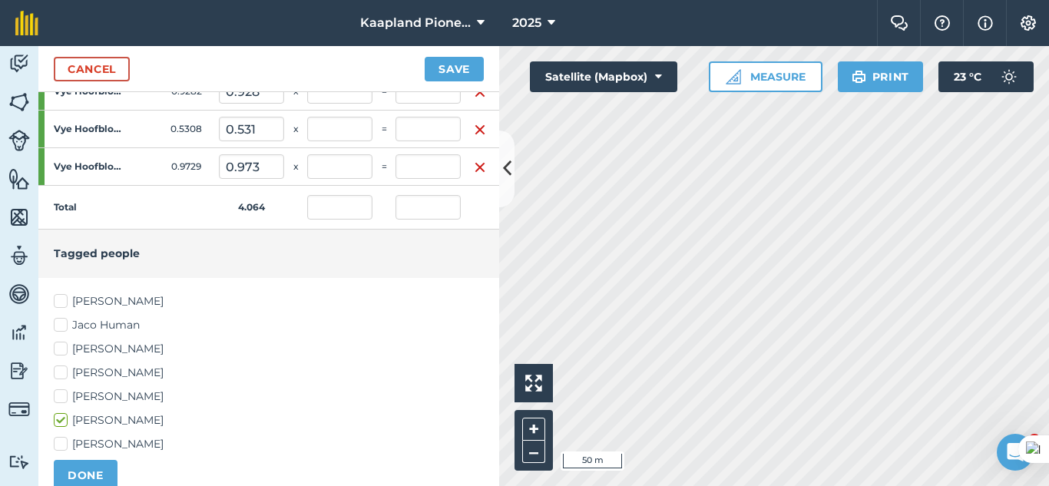
click at [63, 441] on label "Rikus Schoeman" at bounding box center [269, 444] width 430 height 16
click at [63, 441] on input "Rikus Schoeman" at bounding box center [59, 441] width 10 height 10
checkbox input "true"
click at [68, 395] on label "Nico Schoeman" at bounding box center [269, 397] width 430 height 16
click at [64, 395] on input "Nico Schoeman" at bounding box center [59, 394] width 10 height 10
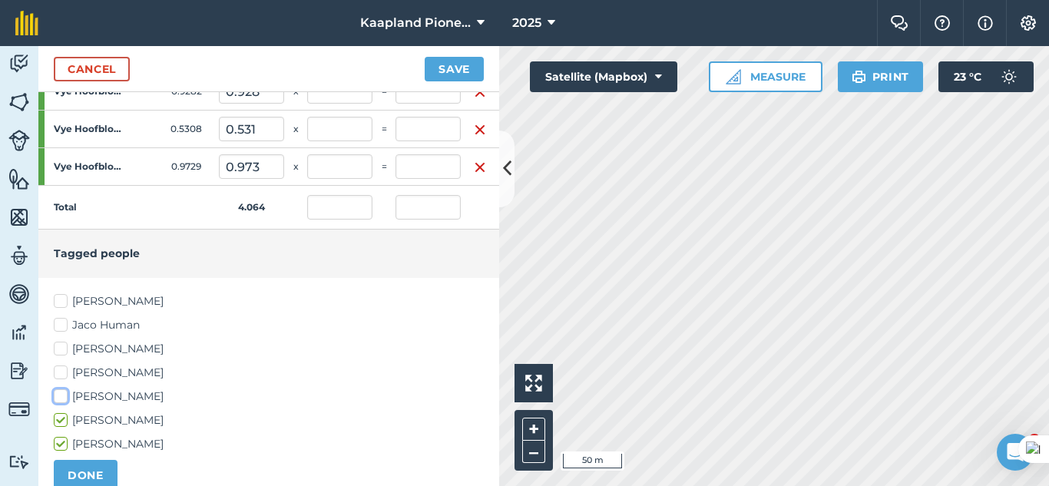
checkbox input "true"
click at [65, 374] on label "Johan Schoeman" at bounding box center [269, 373] width 430 height 16
click at [64, 374] on input "Johan Schoeman" at bounding box center [59, 370] width 10 height 10
checkbox input "true"
click at [90, 463] on button "DONE" at bounding box center [86, 475] width 64 height 31
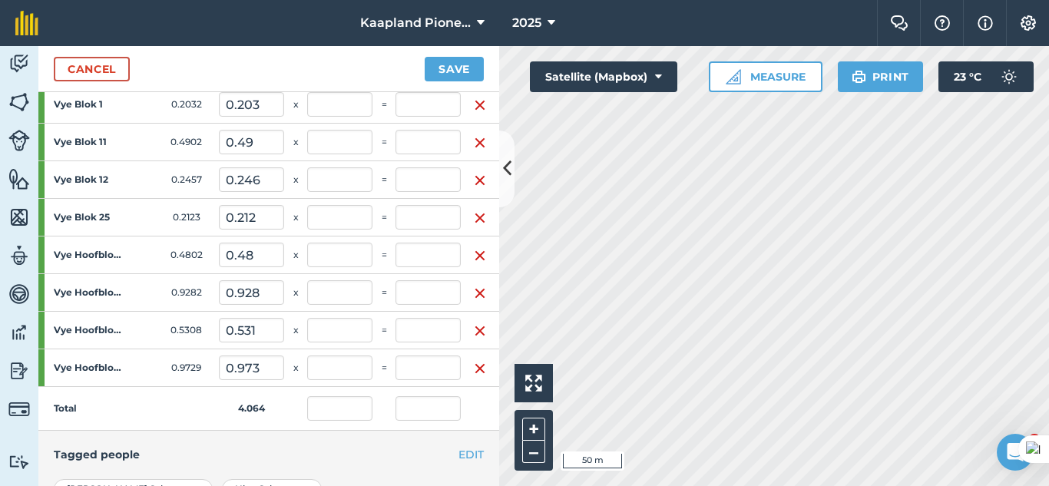
scroll to position [354, 0]
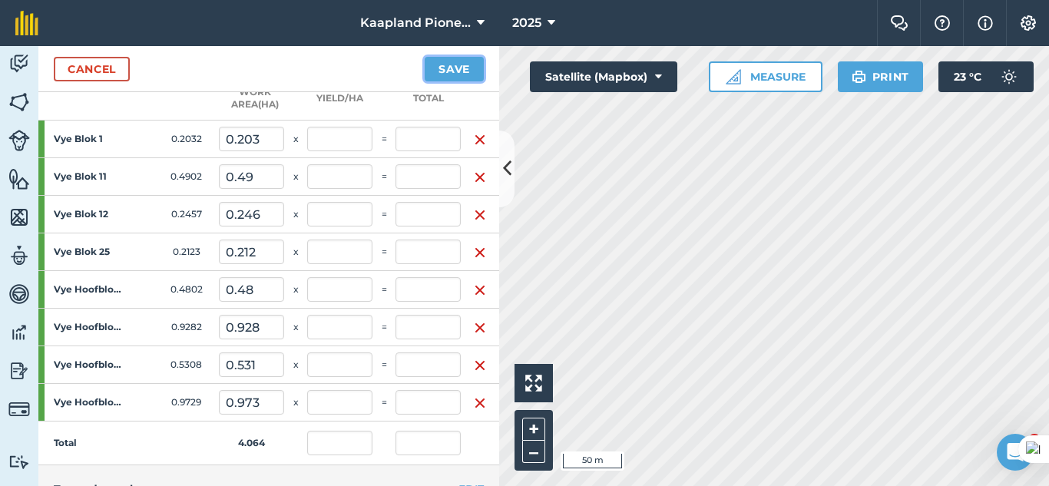
click at [462, 69] on button "Save" at bounding box center [454, 69] width 59 height 25
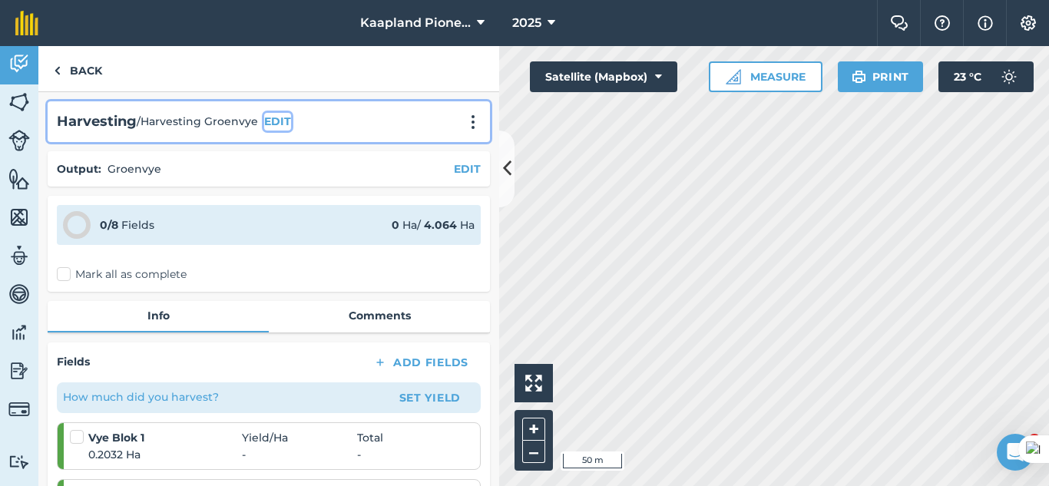
click at [280, 117] on button "EDIT" at bounding box center [277, 121] width 27 height 17
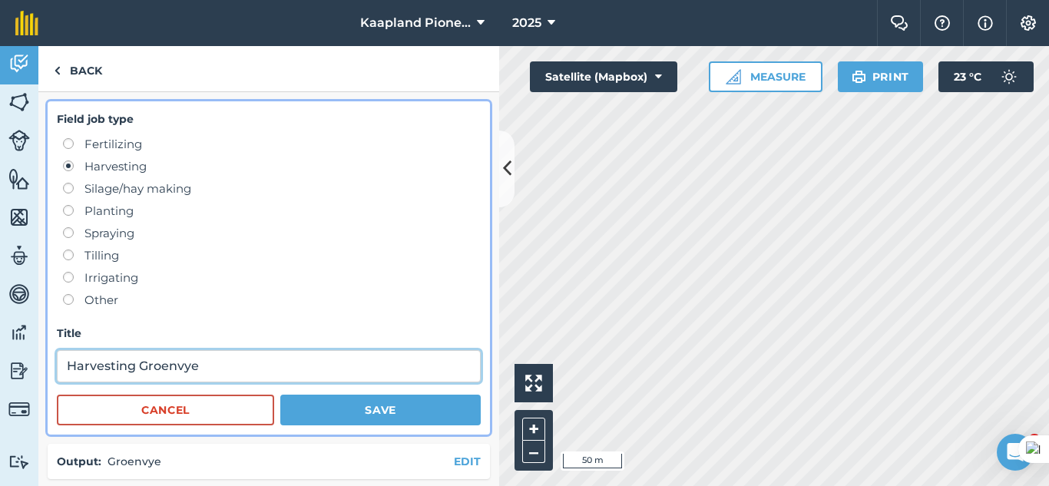
click at [231, 367] on input "Harvesting Groenvye" at bounding box center [269, 366] width 424 height 32
type input "Harvesting Groenvye (Round 1)"
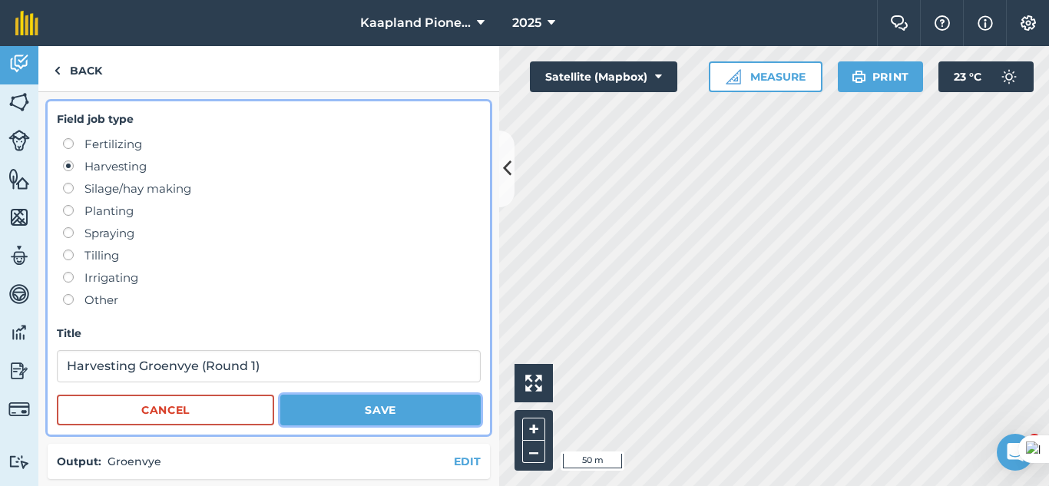
click at [393, 406] on button "Save" at bounding box center [380, 410] width 201 height 31
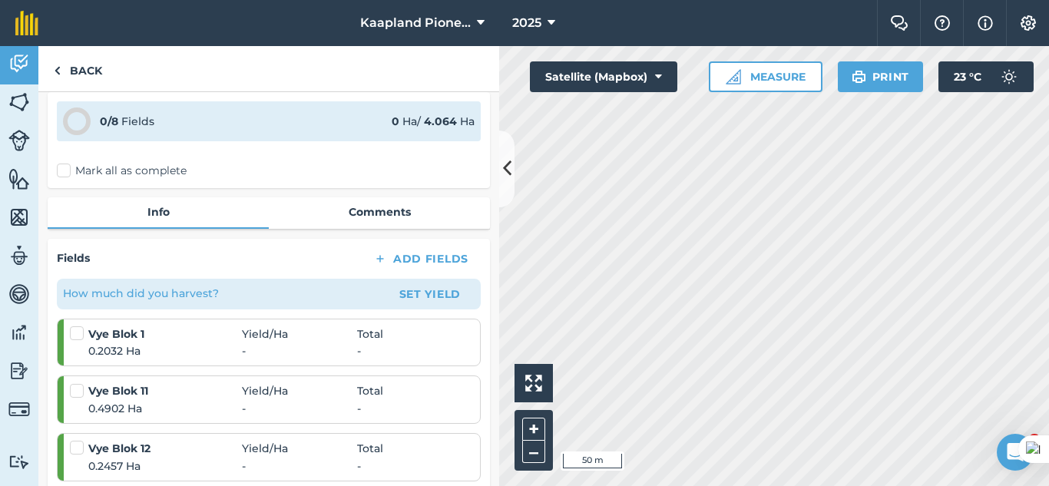
scroll to position [256, 0]
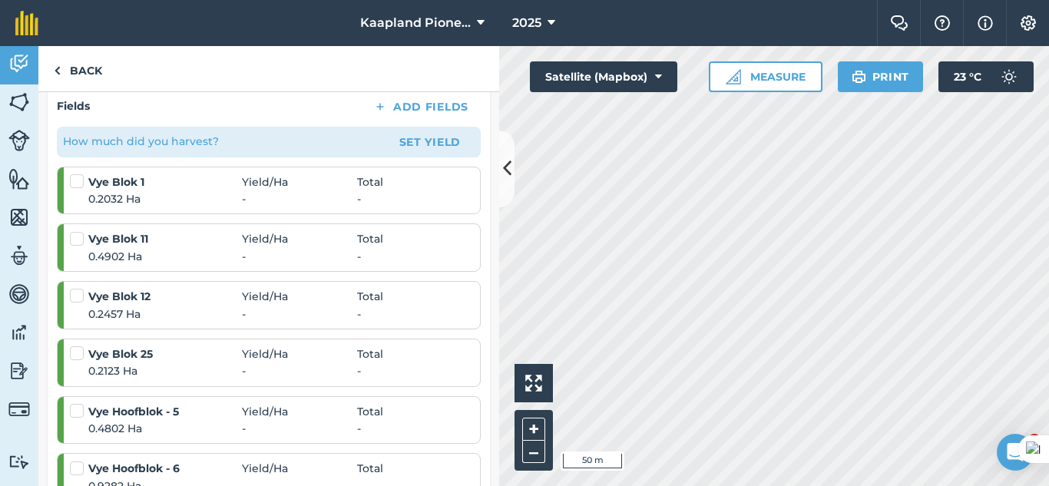
click at [407, 199] on div "0.2032 Ha - -" at bounding box center [270, 199] width 401 height 17
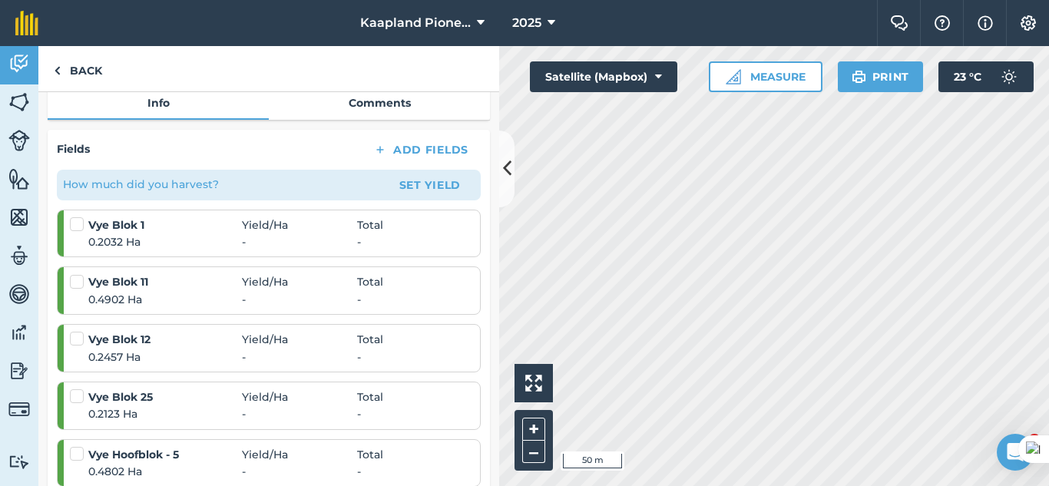
scroll to position [128, 0]
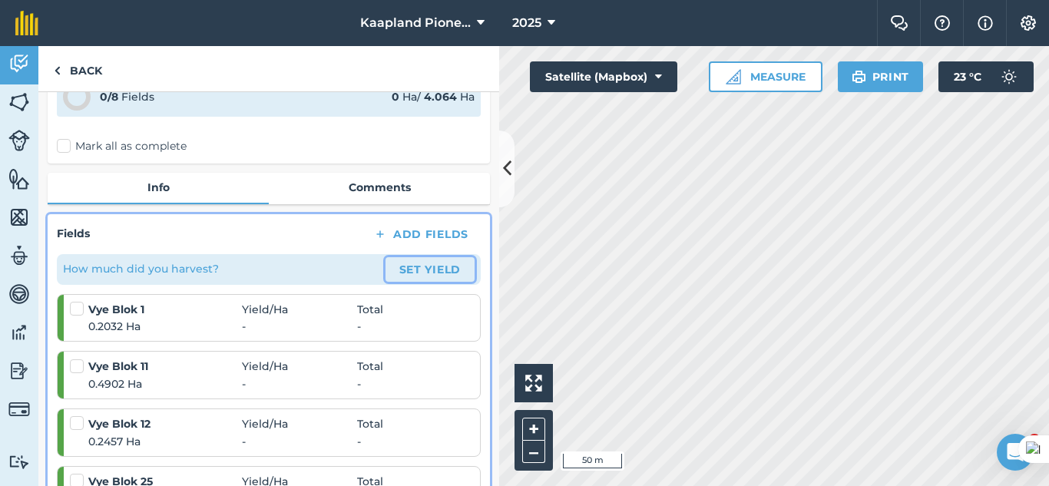
click at [430, 269] on button "Set Yield" at bounding box center [430, 269] width 89 height 25
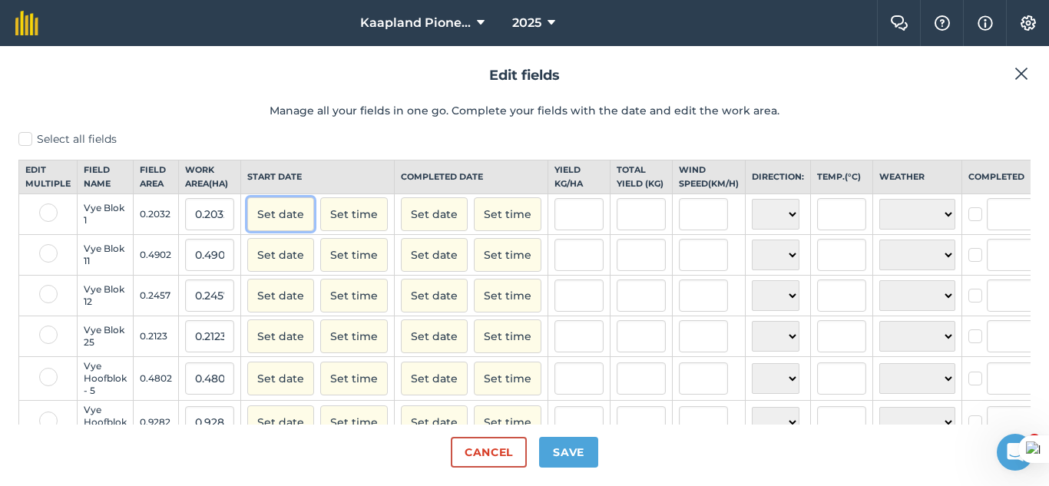
click at [277, 231] on button "Set date" at bounding box center [280, 214] width 67 height 34
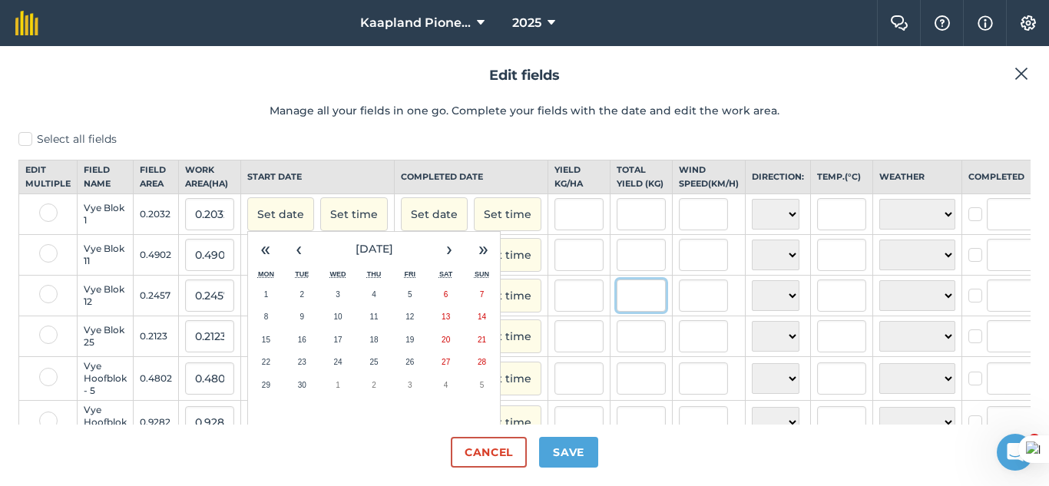
click at [626, 312] on input "text" at bounding box center [641, 296] width 49 height 32
click at [289, 224] on button "Set date" at bounding box center [280, 214] width 67 height 34
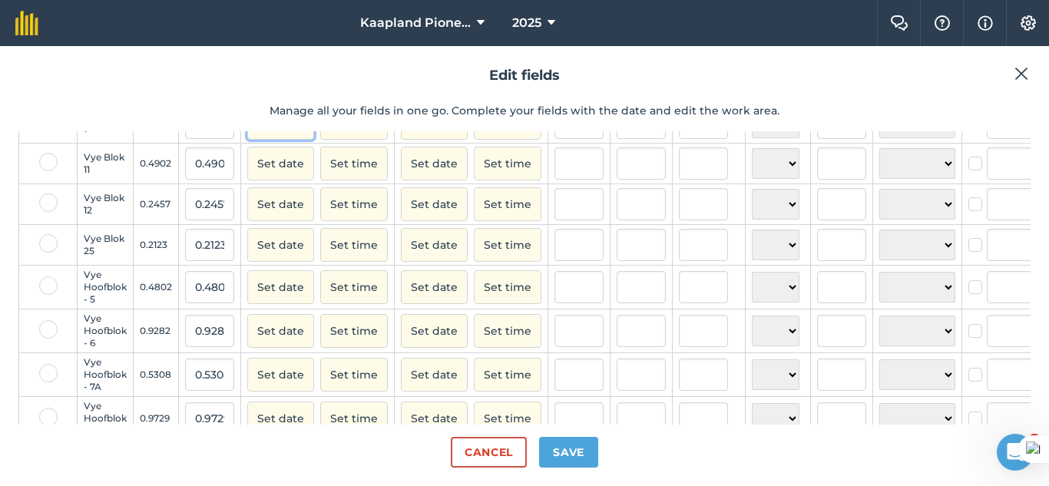
scroll to position [151, 0]
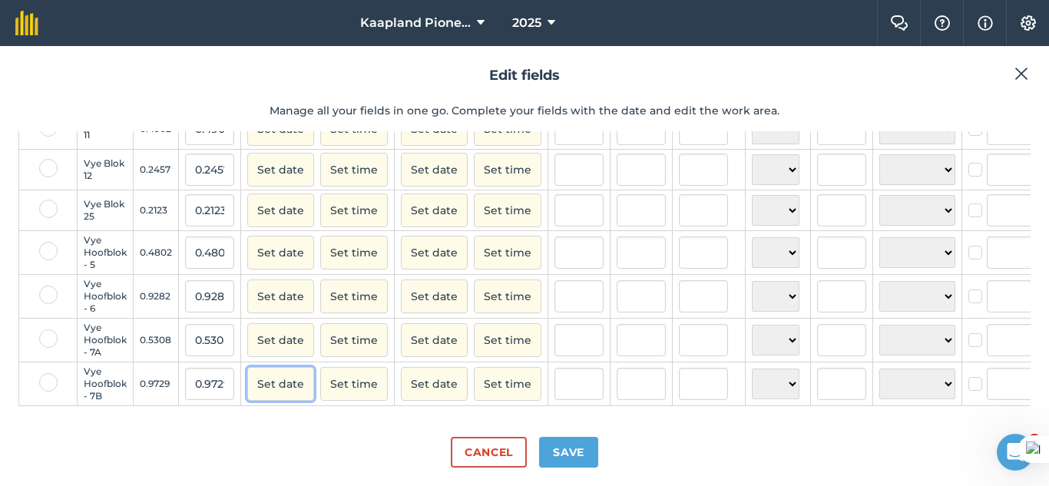
click at [283, 370] on button "Set date" at bounding box center [280, 384] width 67 height 34
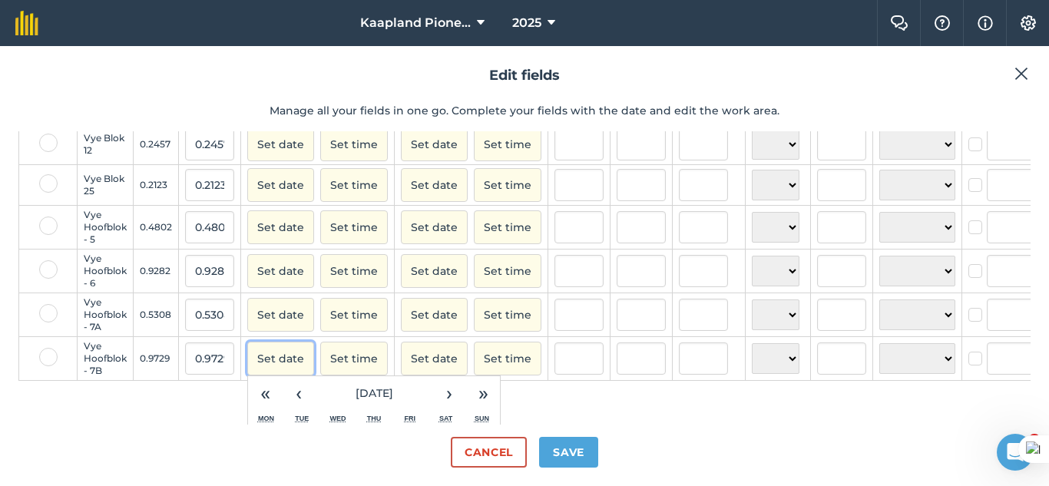
click at [283, 360] on button "Set date" at bounding box center [280, 359] width 67 height 34
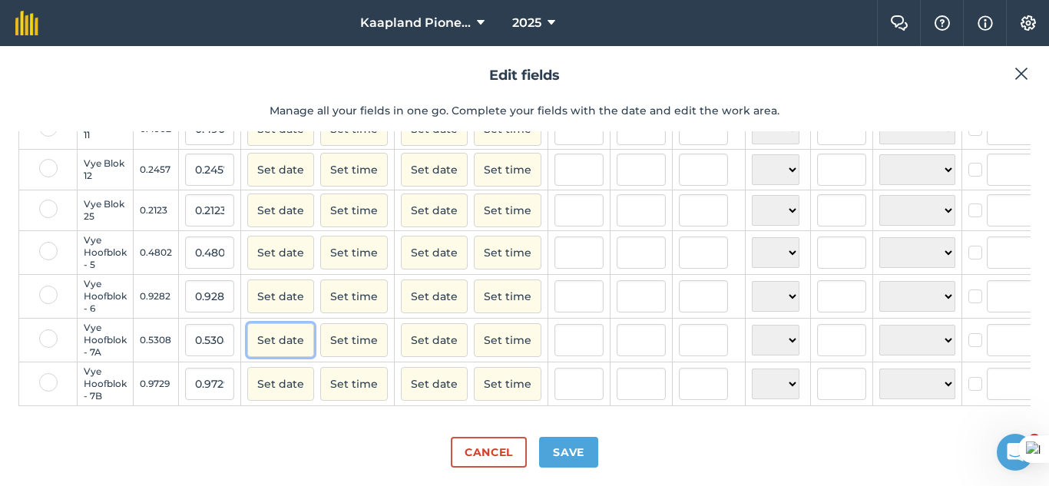
click at [285, 336] on button "Set date" at bounding box center [280, 340] width 67 height 34
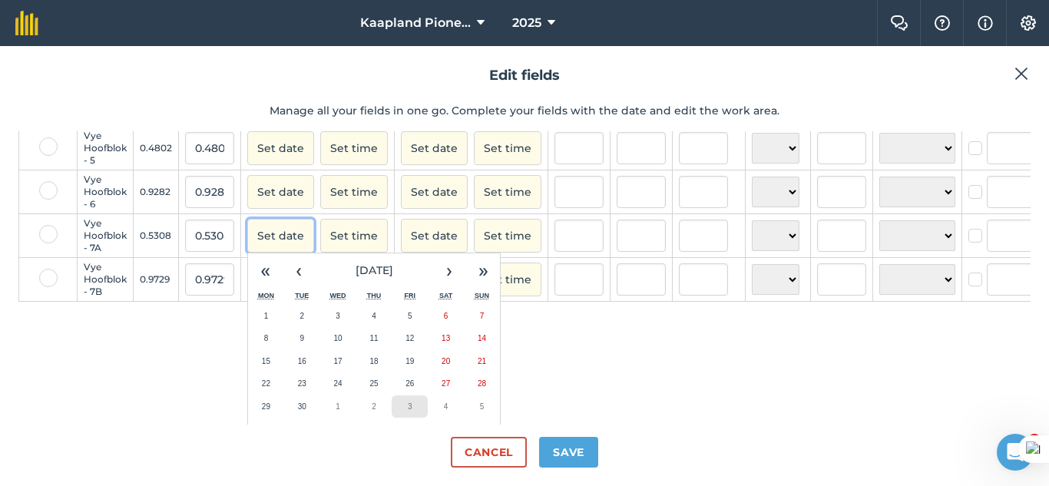
scroll to position [280, 0]
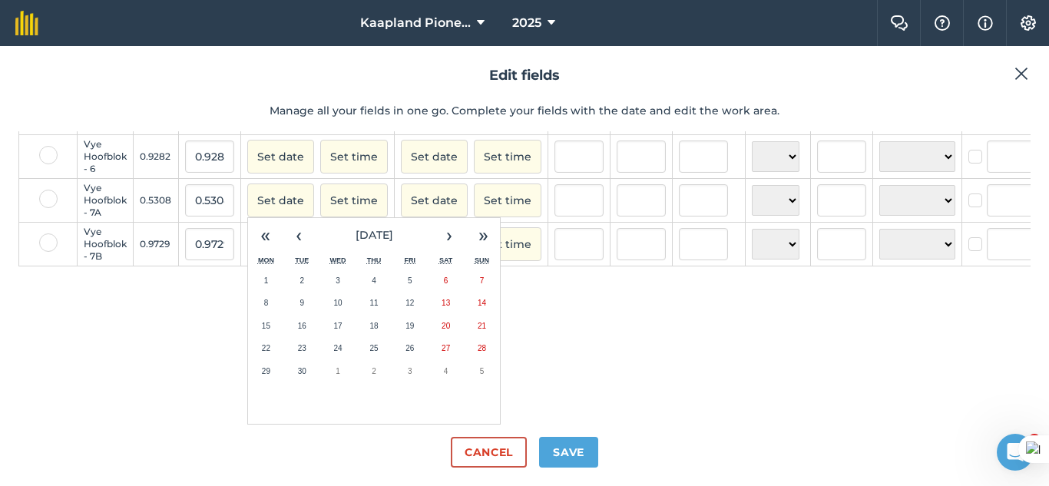
click at [370, 346] on abbr "25" at bounding box center [374, 348] width 8 height 8
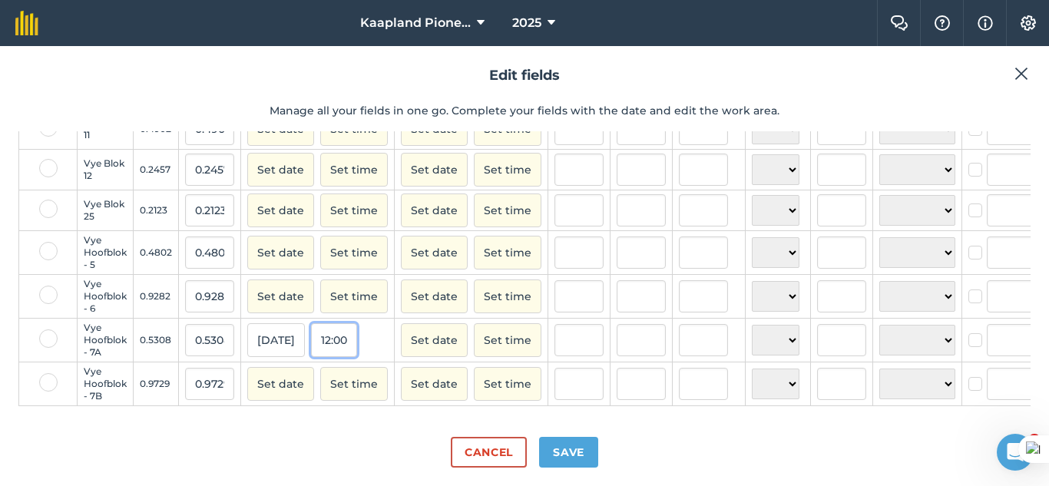
click at [352, 328] on button "12:00" at bounding box center [334, 340] width 46 height 34
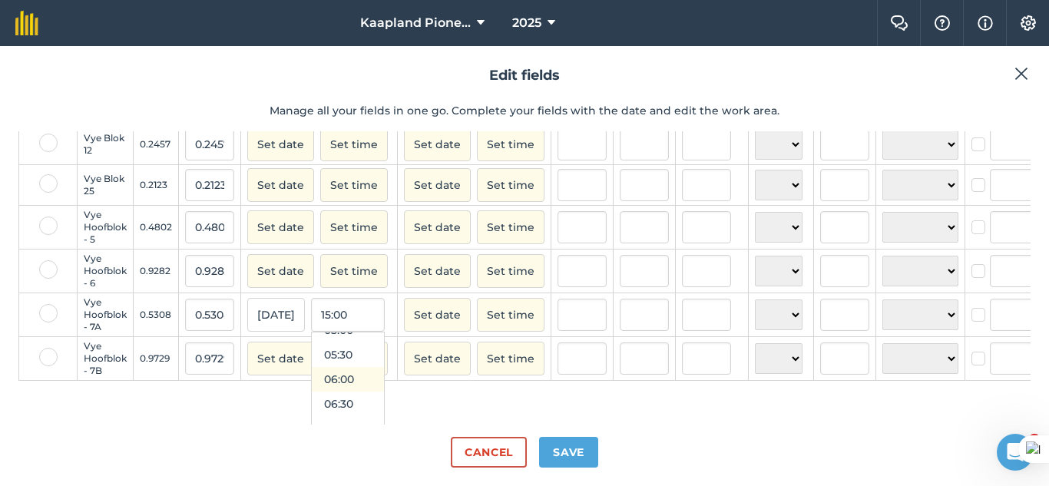
scroll to position [388, 0]
click at [349, 363] on button "08:00" at bounding box center [348, 350] width 72 height 25
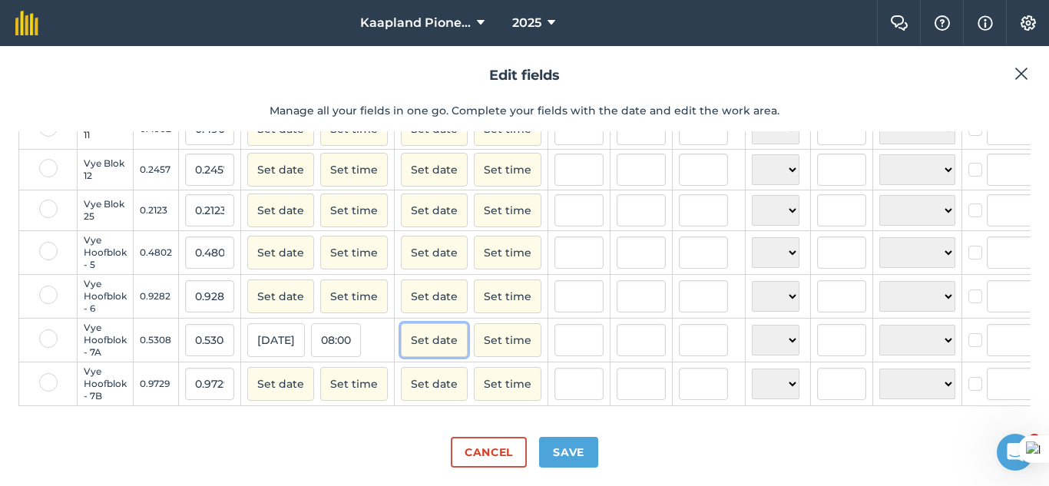
click at [440, 328] on button "Set date" at bounding box center [434, 340] width 67 height 34
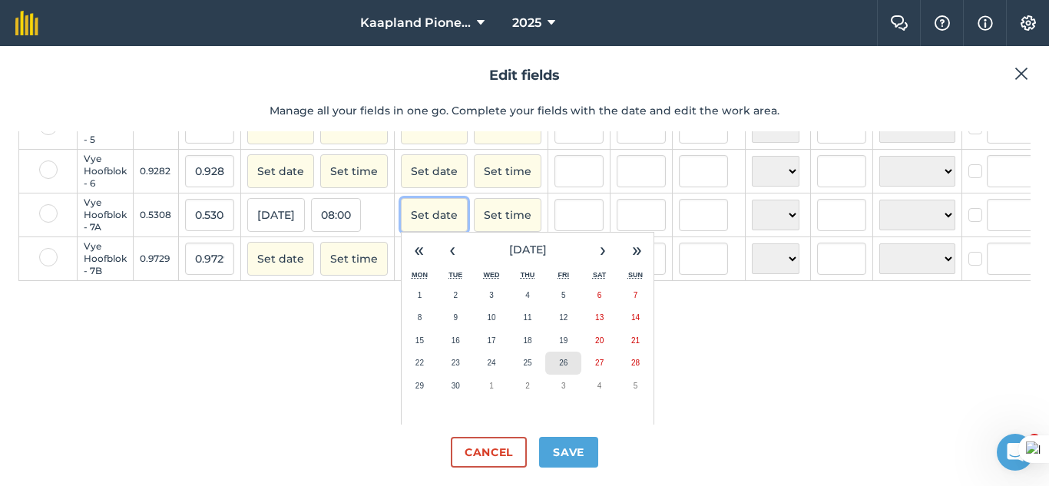
scroll to position [279, 0]
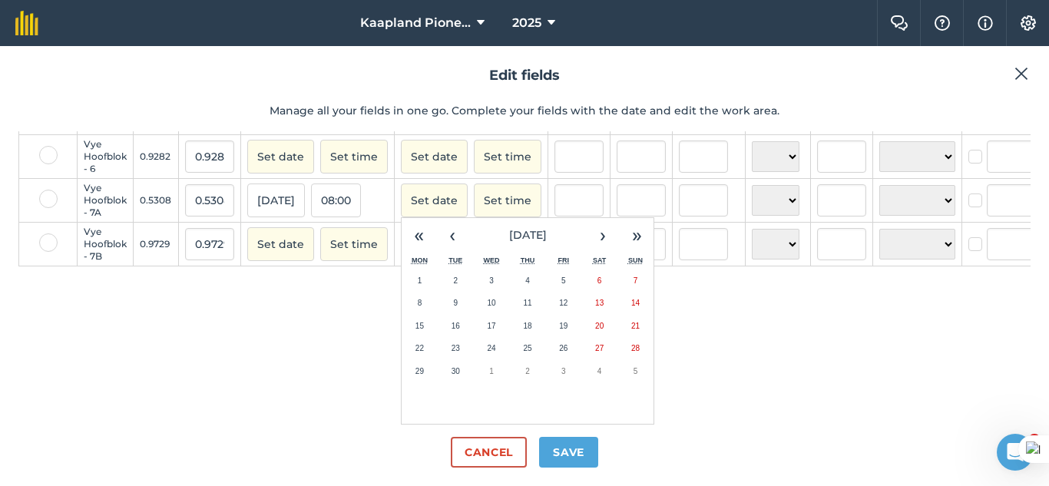
click at [524, 349] on abbr "25" at bounding box center [527, 348] width 8 height 8
checkbox input "true"
type input "Nicolaas Schoeman"
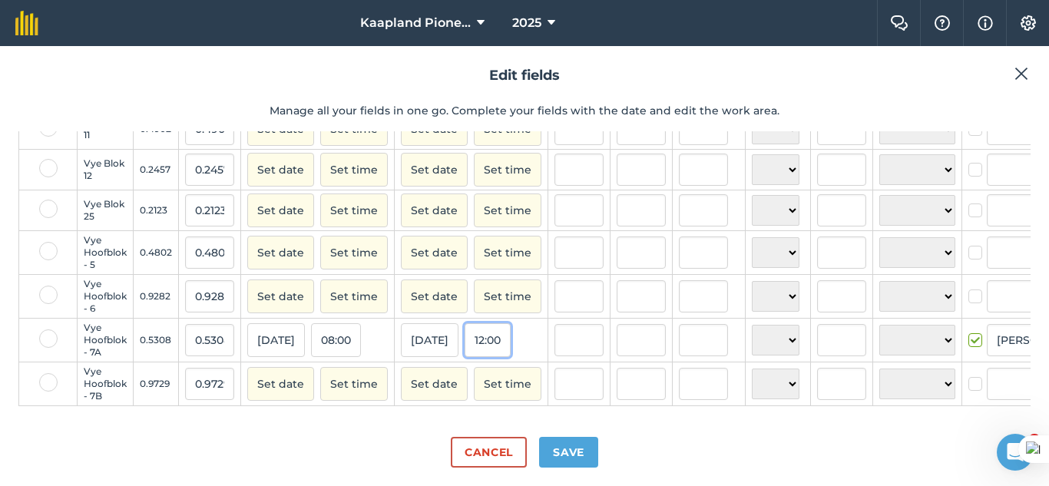
click at [503, 334] on button "12:00" at bounding box center [488, 340] width 46 height 34
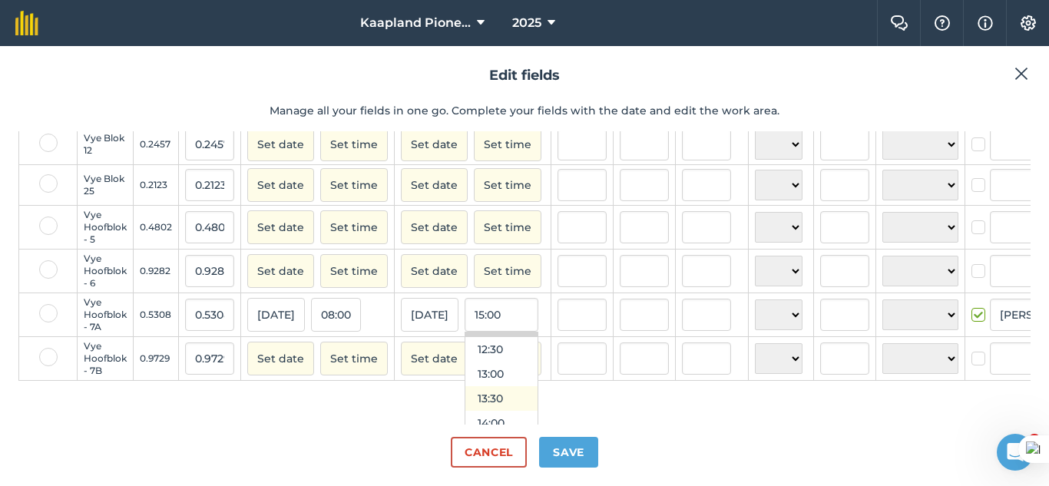
scroll to position [645, 0]
click at [500, 352] on button "13:00" at bounding box center [502, 339] width 72 height 25
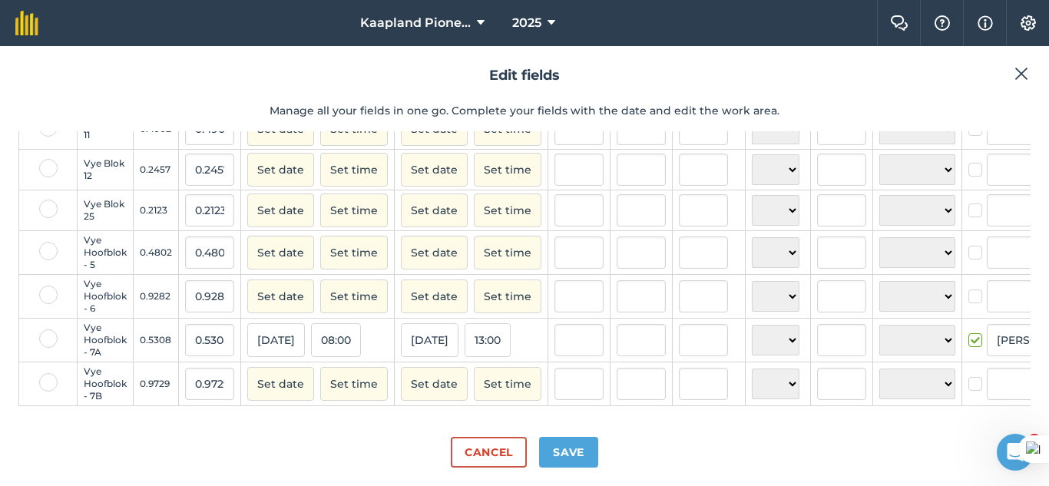
scroll to position [151, 0]
click at [641, 328] on input "text" at bounding box center [641, 340] width 49 height 32
type input "258.7"
type input "487.3775433308213"
click at [583, 443] on button "Save" at bounding box center [568, 452] width 59 height 31
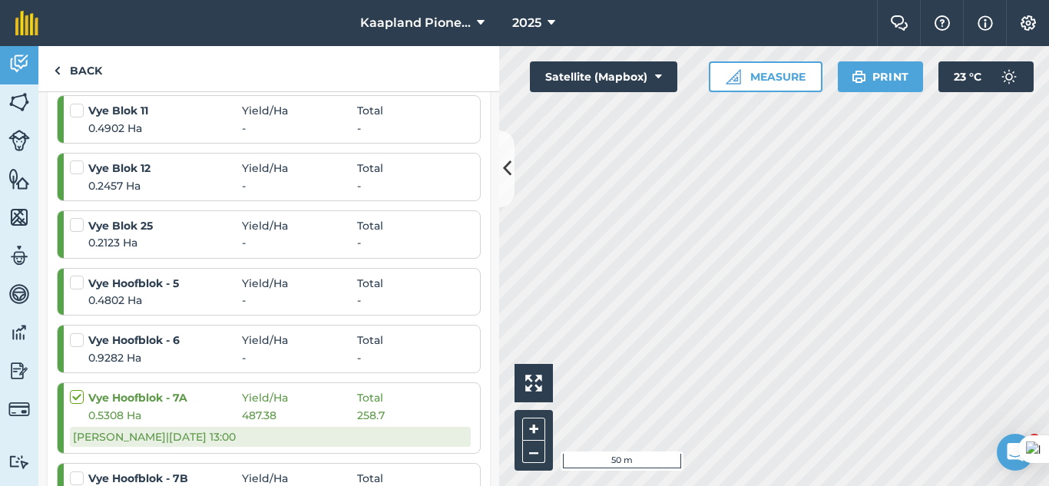
scroll to position [512, 0]
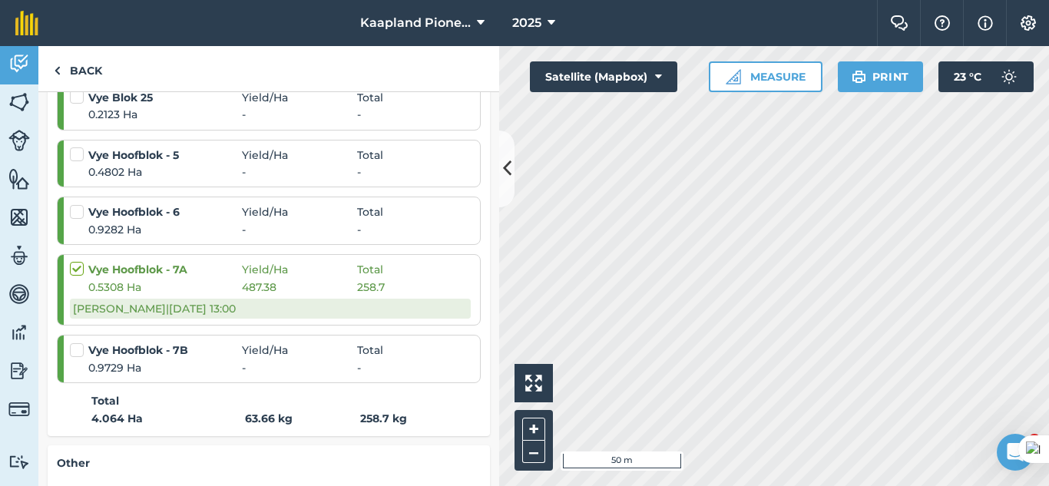
click at [326, 277] on span "Yield / Ha" at bounding box center [299, 269] width 115 height 17
click at [165, 275] on strong "Vye Hoofblok - 7A" at bounding box center [165, 269] width 154 height 17
click at [96, 270] on strong "Vye Hoofblok - 7A" at bounding box center [165, 269] width 154 height 17
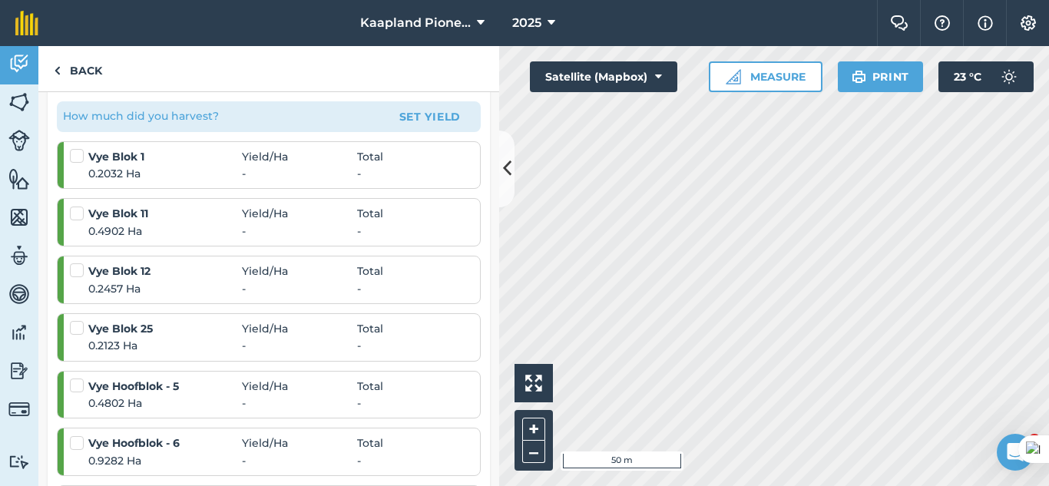
scroll to position [128, 0]
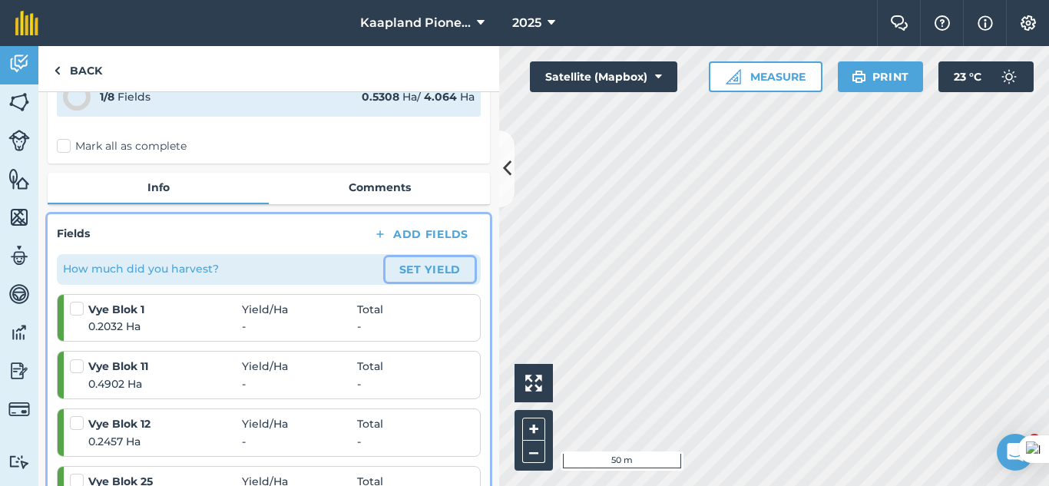
click at [428, 262] on button "Set Yield" at bounding box center [430, 269] width 89 height 25
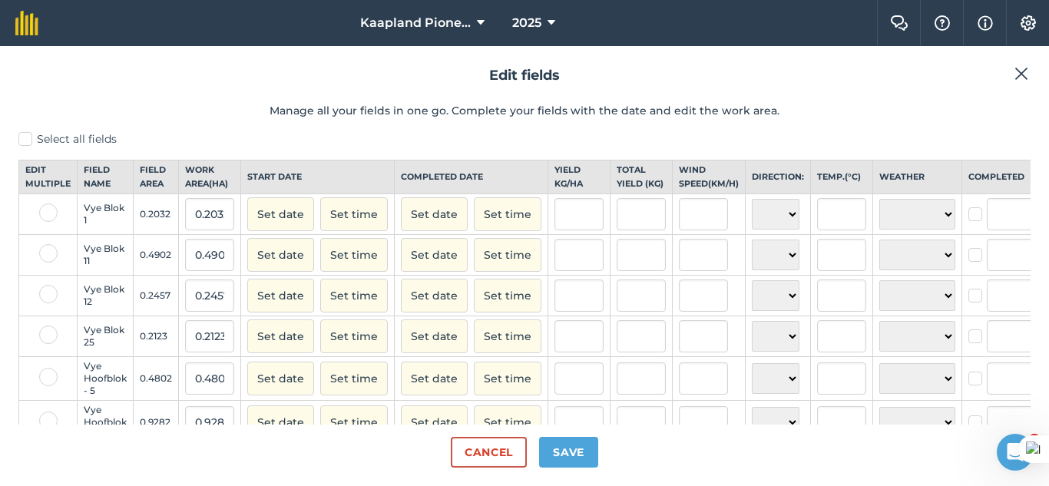
type input "Nicolaas Schoeman"
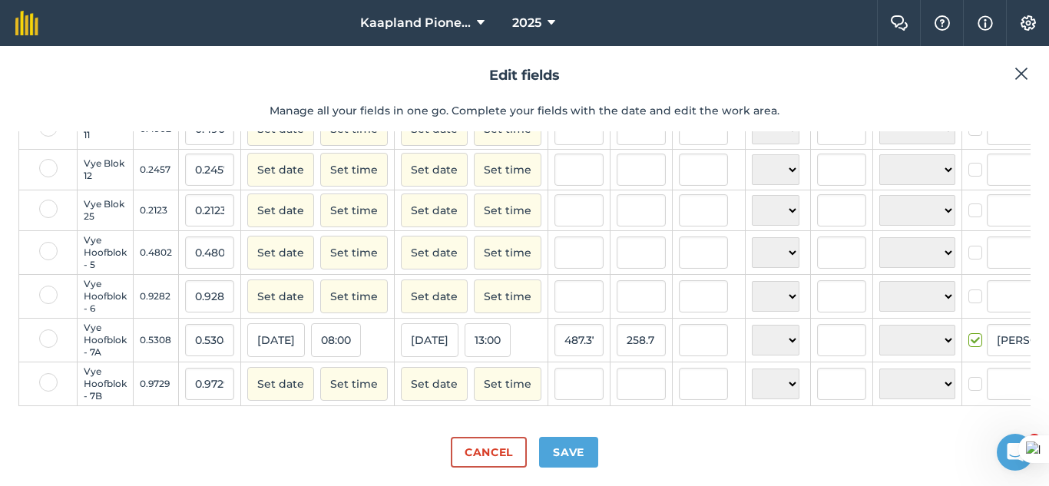
drag, startPoint x: 966, startPoint y: 331, endPoint x: 824, endPoint y: 332, distance: 142.9
click at [824, 332] on tr "Vye Hoofblok - 7A 0.5308 0.5308 25/09/25 08:00 25/09/25 13:00 487.3775329589844…" at bounding box center [594, 341] width 1151 height 44
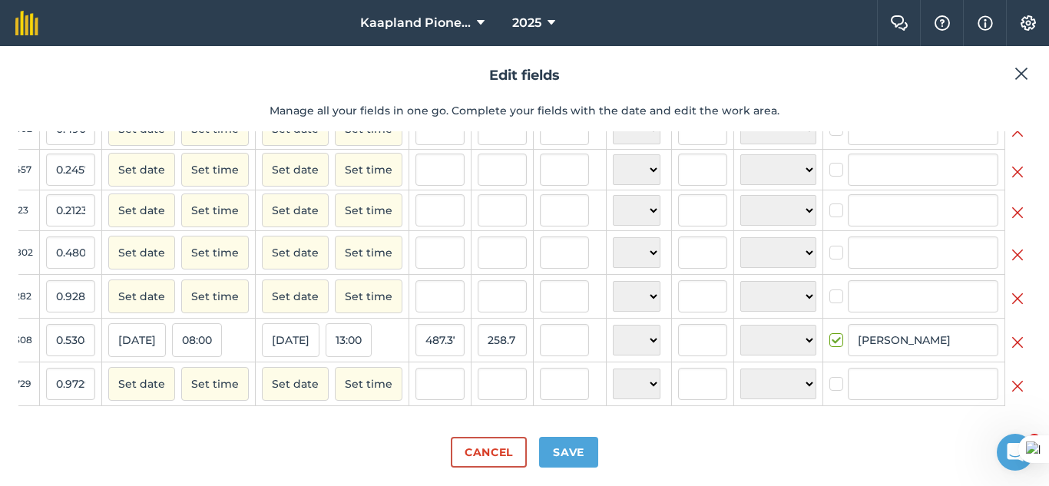
click at [1012, 337] on img at bounding box center [1018, 342] width 12 height 18
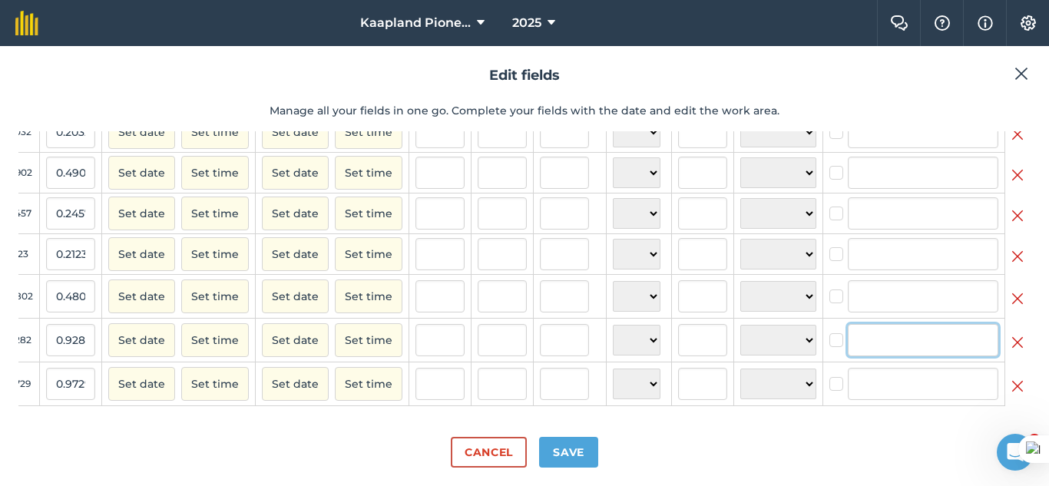
click at [934, 335] on div at bounding box center [923, 340] width 151 height 32
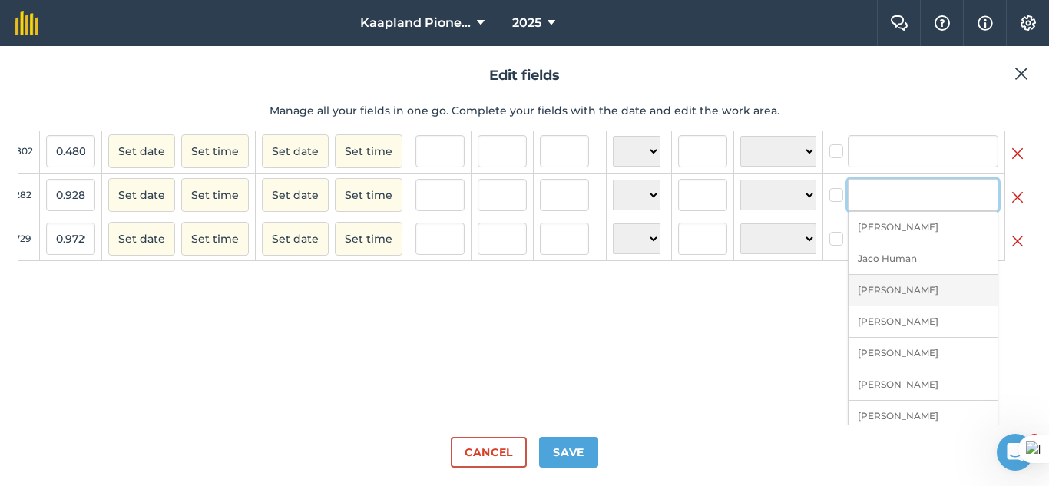
scroll to position [261, 142]
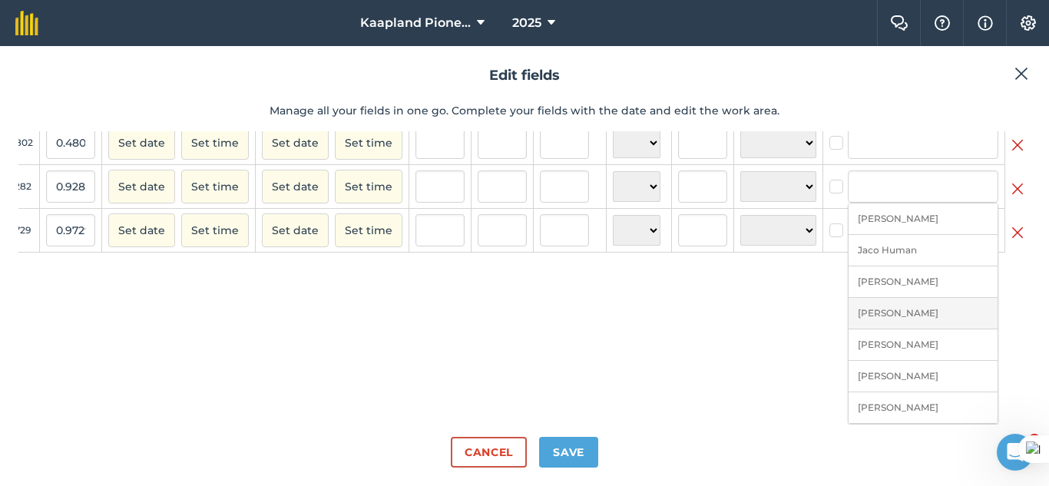
click at [919, 302] on li "Johan Schoeman" at bounding box center [923, 313] width 149 height 31
checkbox input "true"
type input "Johan Schoeman"
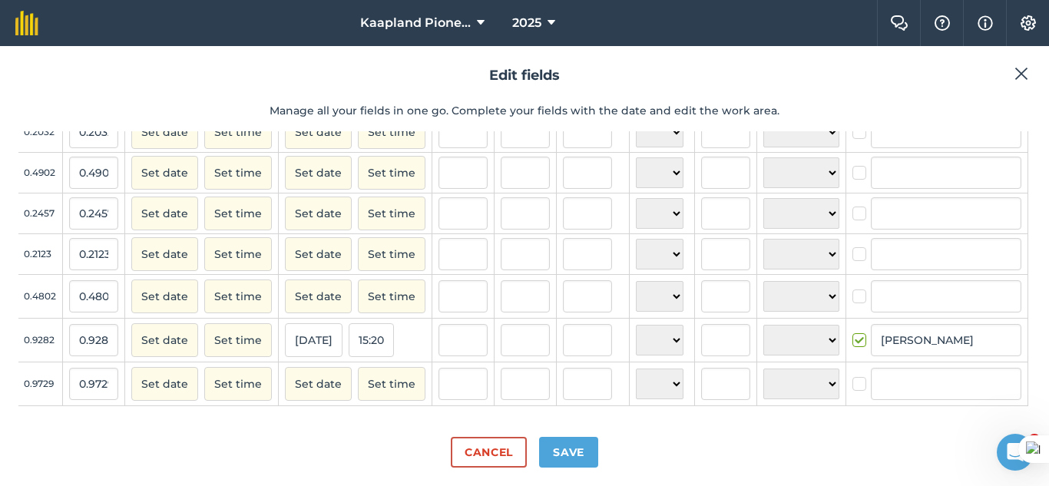
scroll to position [108, 142]
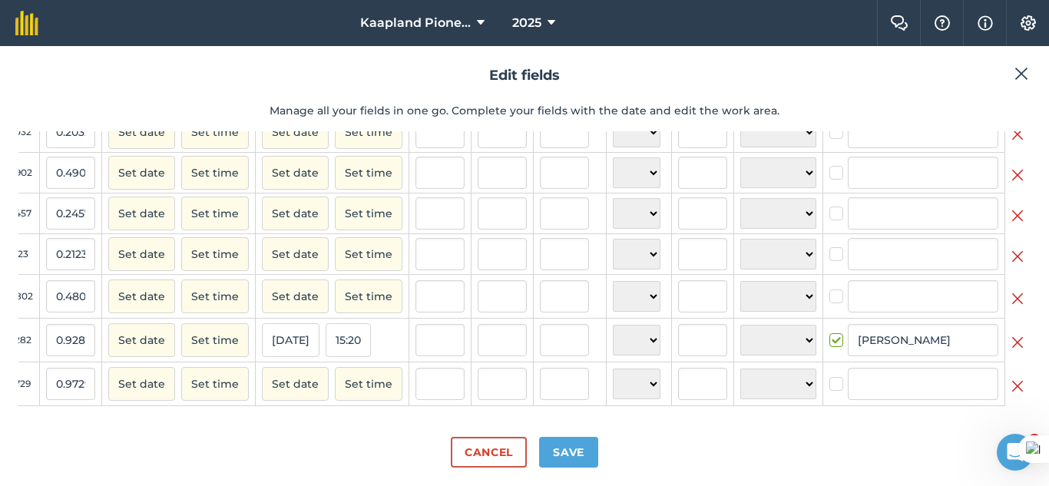
click at [830, 333] on label at bounding box center [839, 333] width 18 height 0
click at [830, 333] on input "checkbox" at bounding box center [835, 338] width 10 height 10
checkbox input "false"
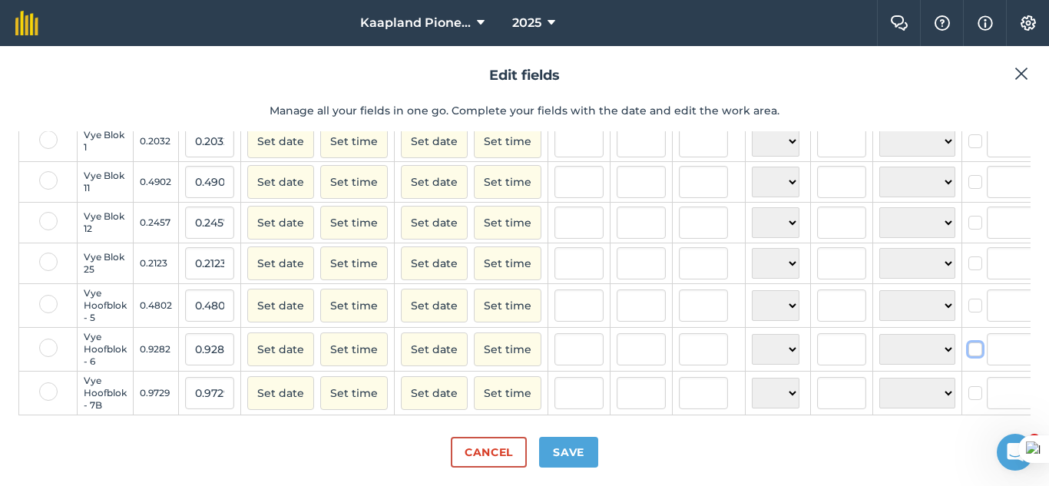
scroll to position [108, 0]
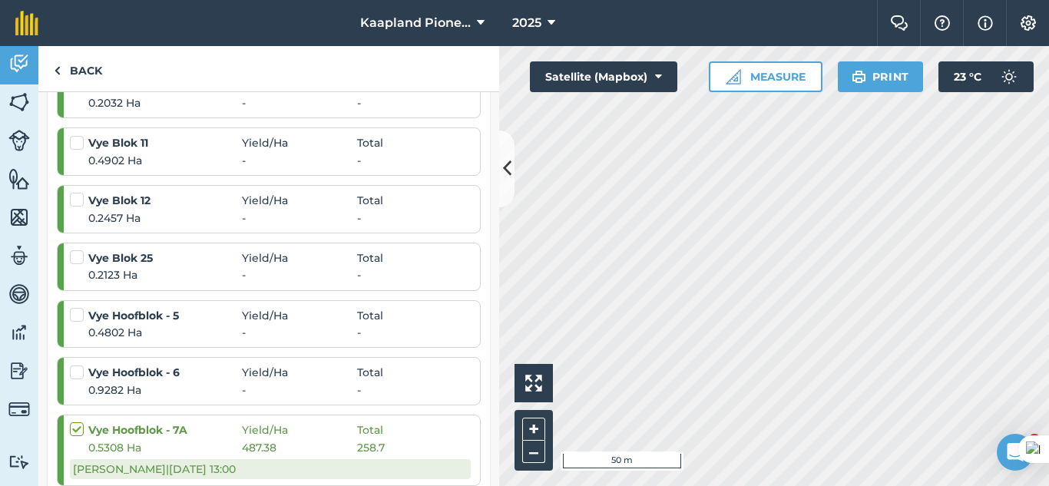
scroll to position [512, 0]
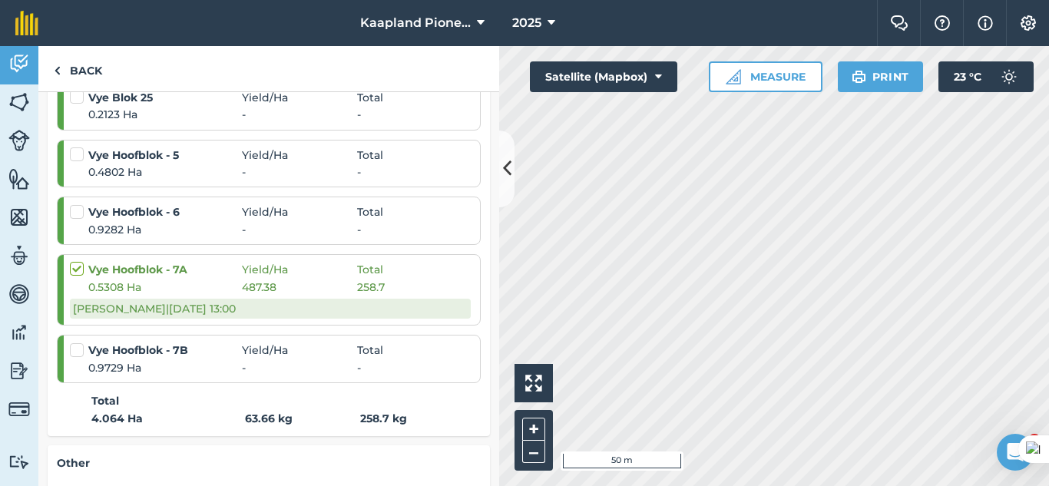
click at [398, 281] on div "0.5308 Ha 487.38 258.7" at bounding box center [270, 287] width 401 height 17
click at [403, 337] on div "Vye Hoofblok - 7B Yield / Ha Total 0.9729 Ha - -" at bounding box center [270, 359] width 401 height 47
click at [734, 87] on div "Click to start drawing i 50 m + – Satellite (Mapbox) Measure Print 23 ° C" at bounding box center [774, 266] width 550 height 440
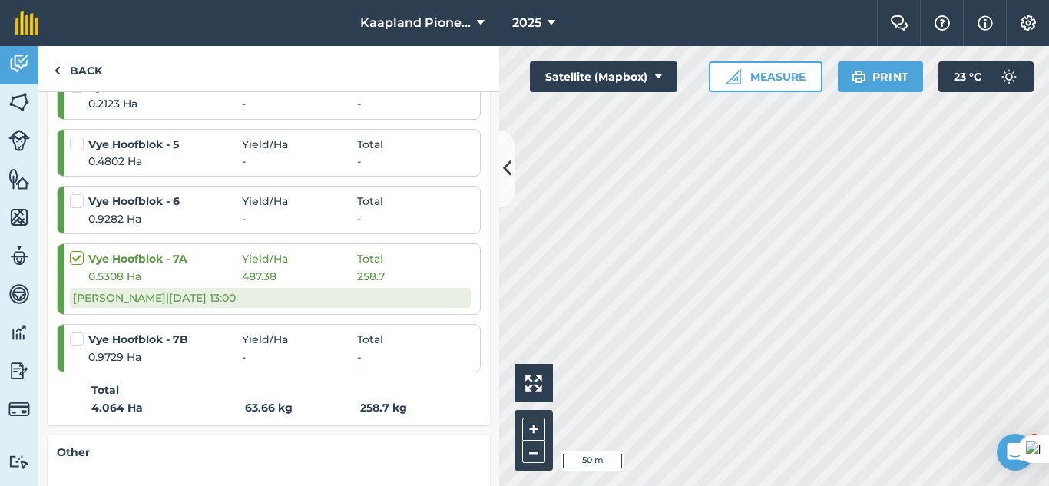
scroll to position [528, 0]
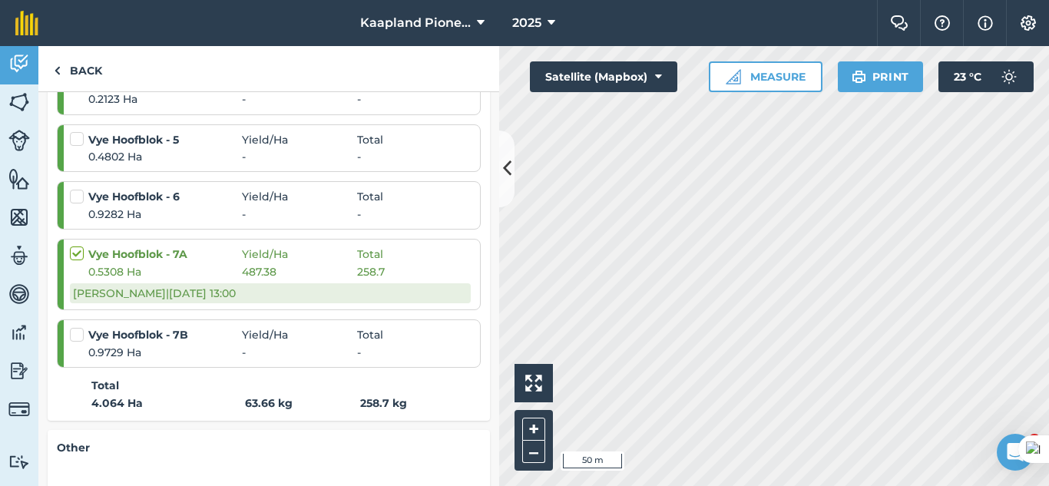
click at [310, 264] on span "487.38" at bounding box center [299, 272] width 115 height 17
click at [178, 264] on span "0.5308 Ha" at bounding box center [165, 272] width 154 height 17
click at [80, 246] on label at bounding box center [79, 246] width 18 height 0
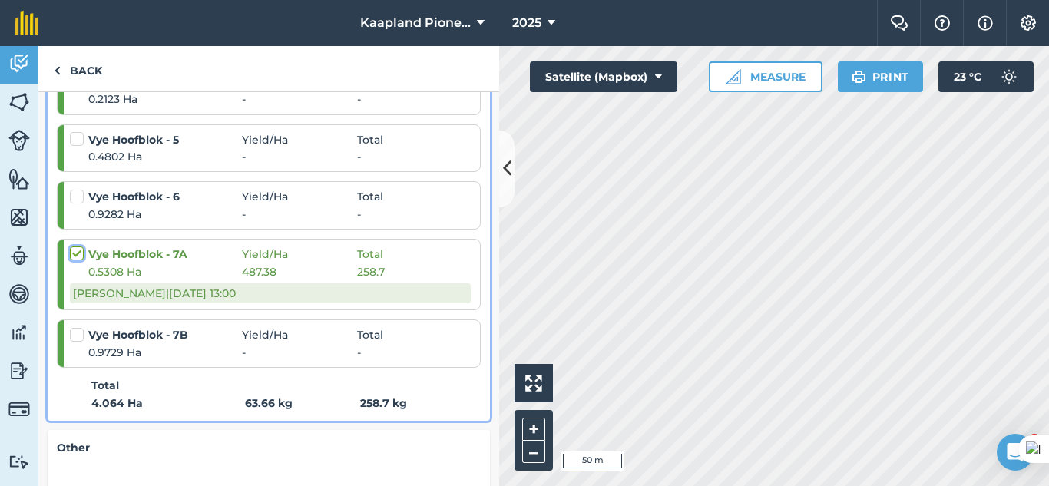
click at [80, 252] on input "checkbox" at bounding box center [75, 251] width 10 height 10
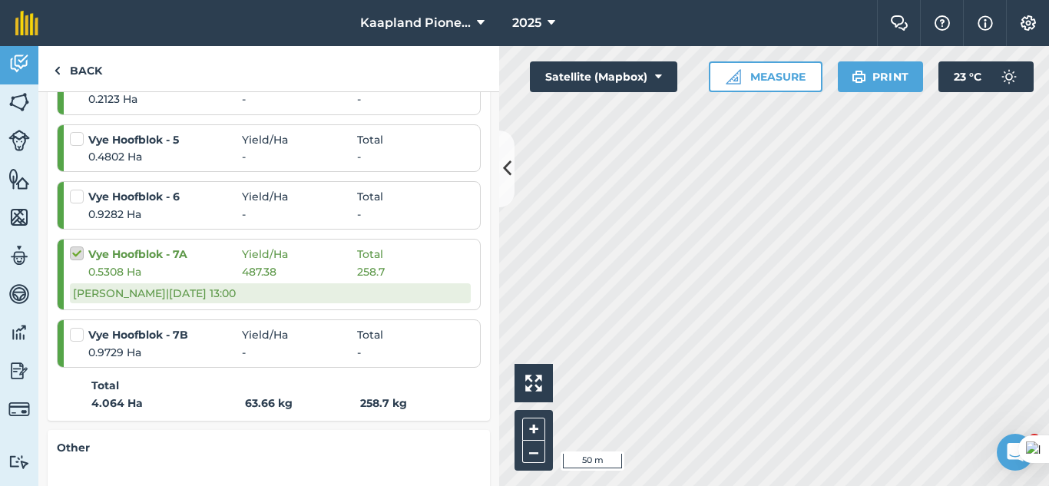
click at [80, 246] on label at bounding box center [79, 246] width 18 height 0
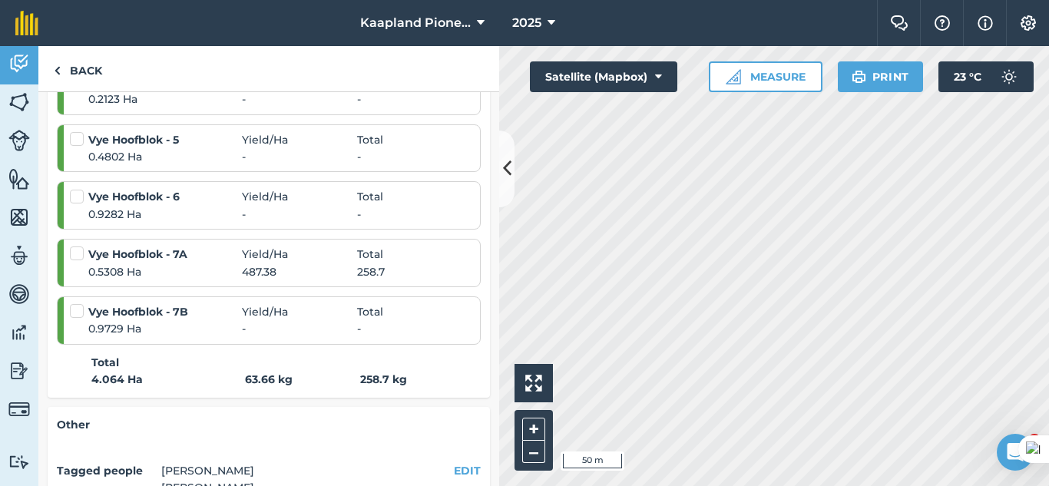
click at [83, 246] on label at bounding box center [79, 246] width 18 height 0
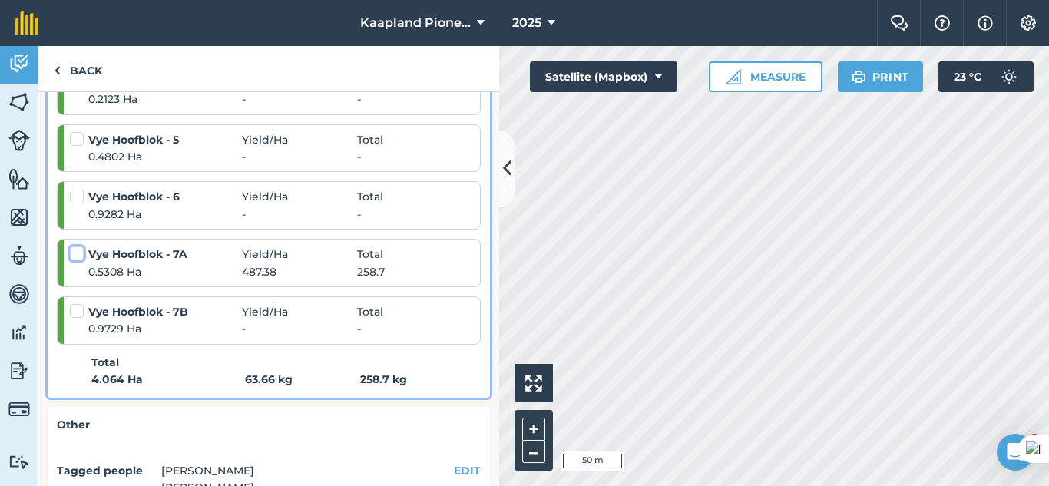
click at [80, 256] on input "checkbox" at bounding box center [75, 251] width 10 height 10
checkbox input "false"
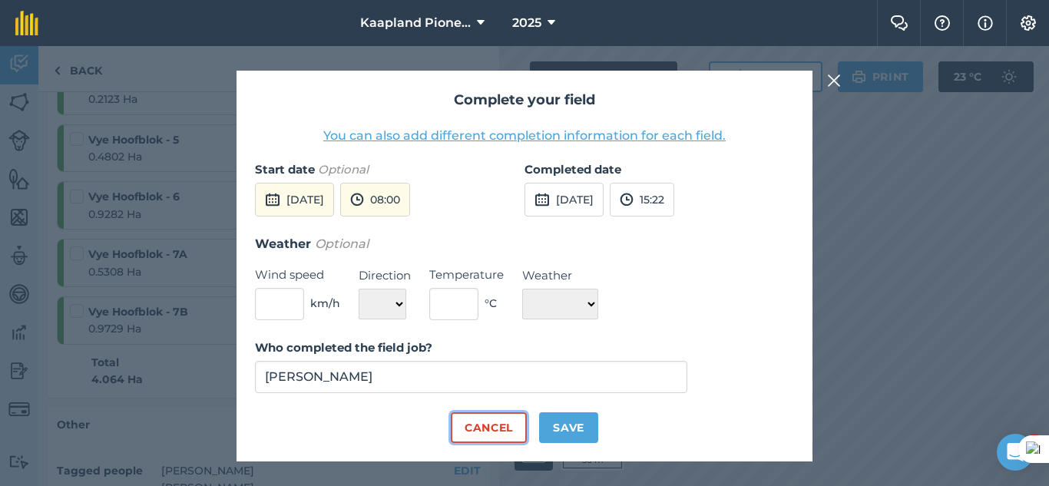
click at [482, 436] on button "Cancel" at bounding box center [489, 428] width 76 height 31
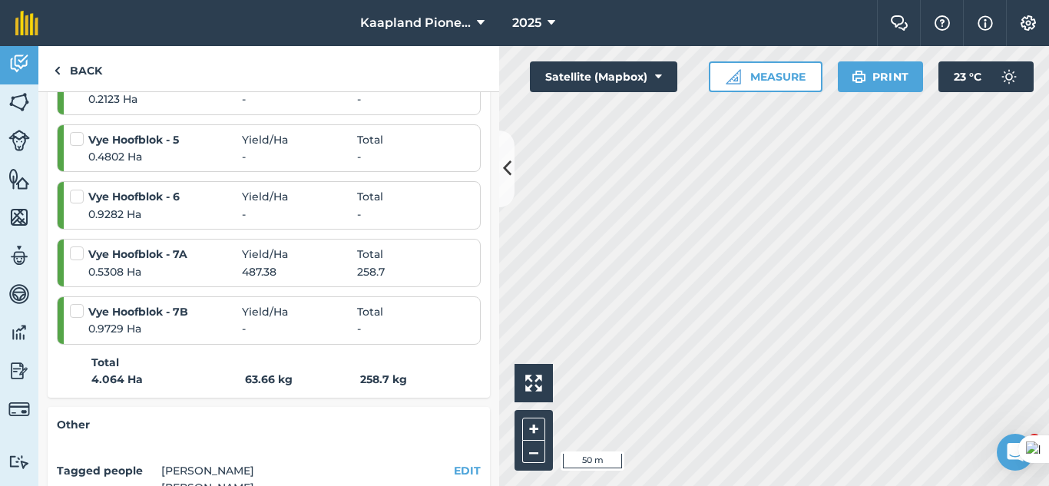
click at [412, 271] on div "0.5308 Ha 487.38 258.7" at bounding box center [270, 272] width 401 height 17
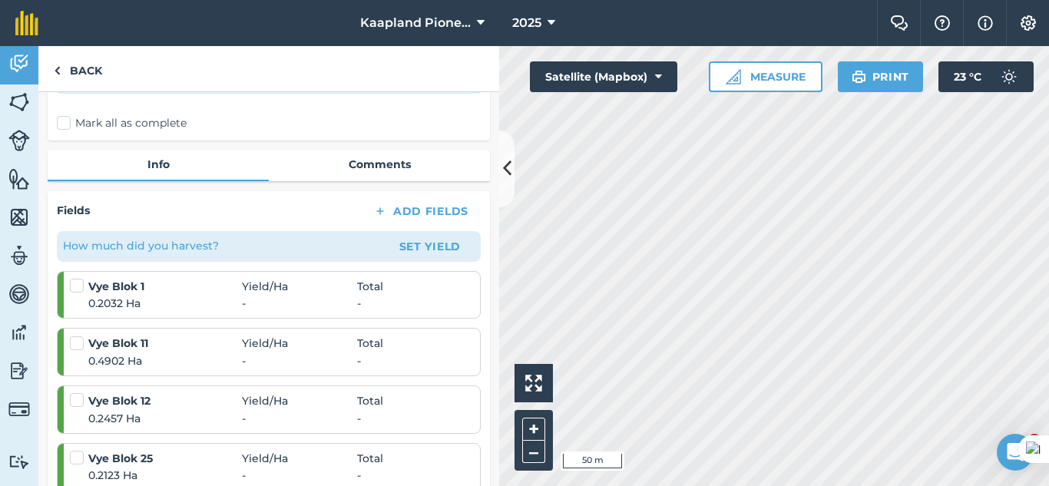
scroll to position [144, 0]
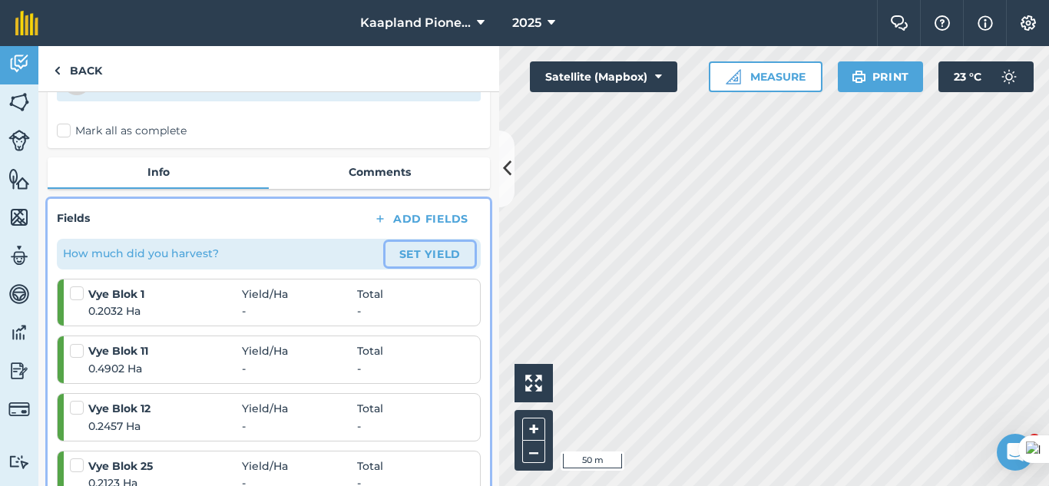
click at [412, 254] on button "Set Yield" at bounding box center [430, 254] width 89 height 25
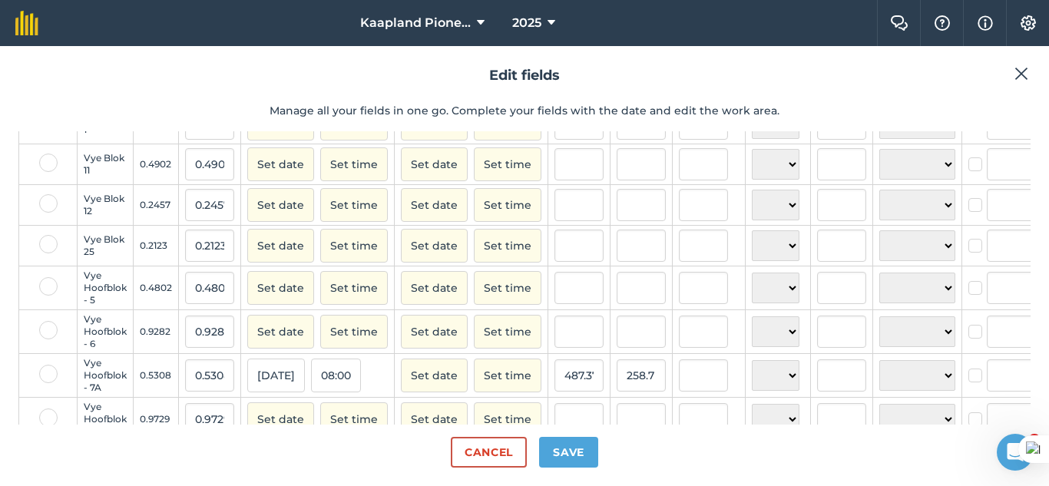
scroll to position [151, 0]
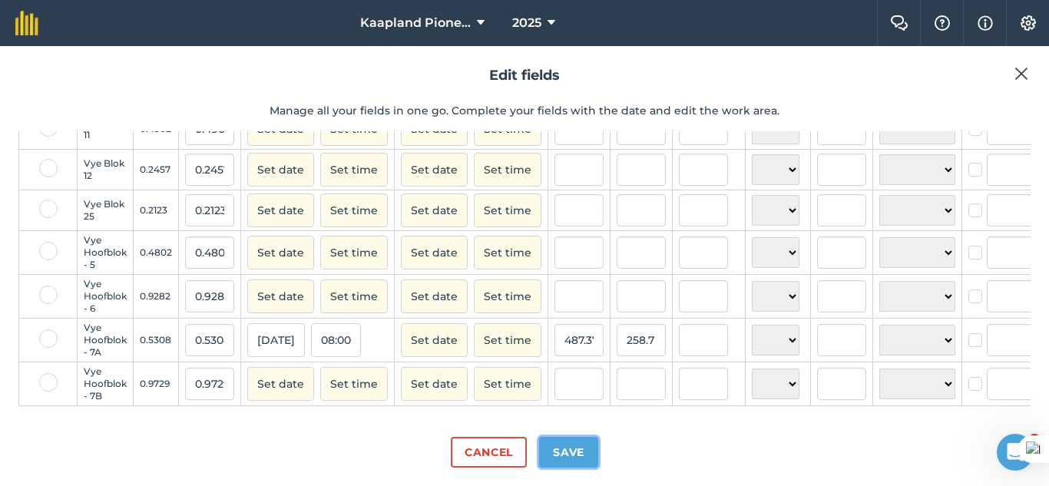
click at [580, 443] on button "Save" at bounding box center [568, 452] width 59 height 31
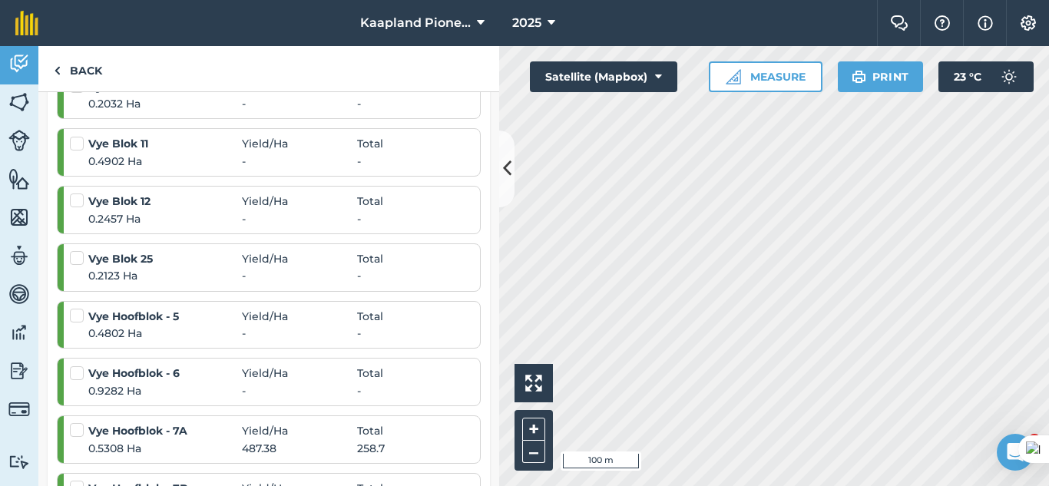
scroll to position [504, 0]
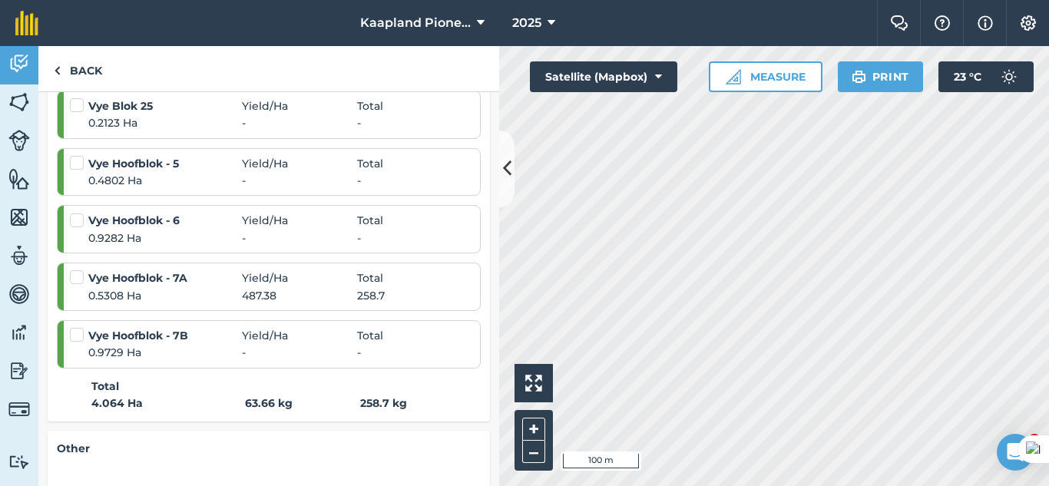
click at [388, 298] on div "0.5308 Ha 487.38 258.7" at bounding box center [270, 295] width 401 height 17
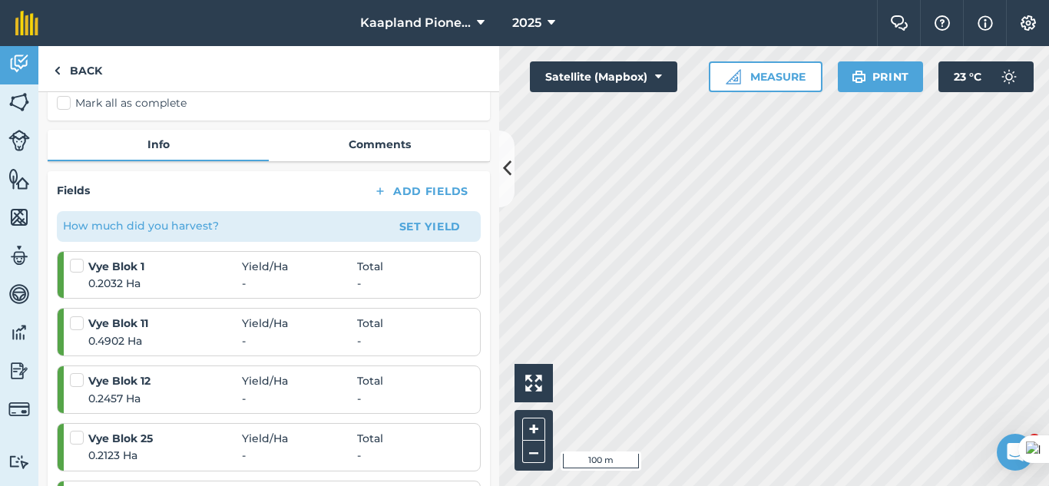
scroll to position [120, 0]
